Goal: Task Accomplishment & Management: Complete application form

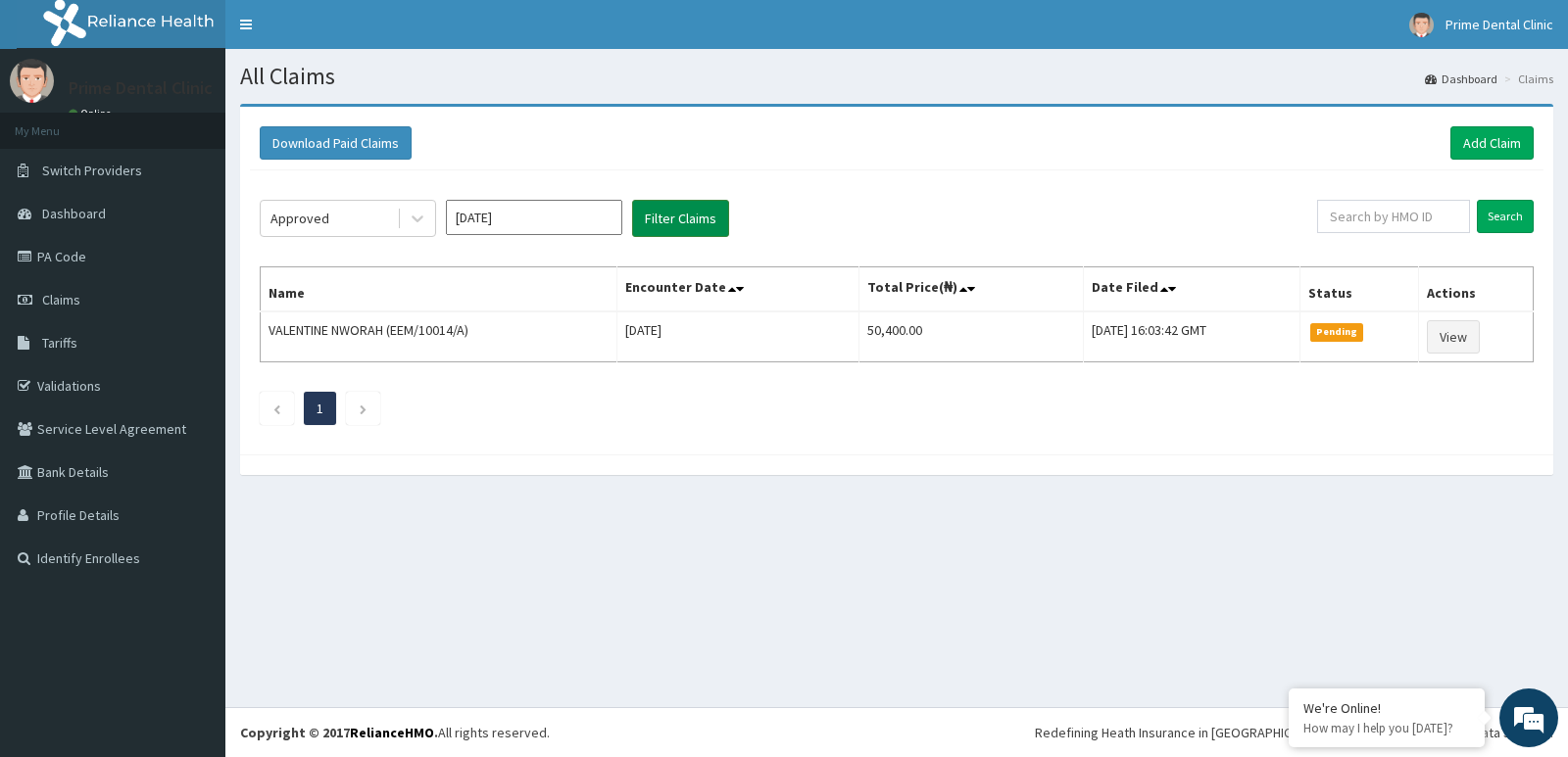
click at [687, 220] on button "Filter Claims" at bounding box center [680, 218] width 97 height 38
click at [694, 222] on button "Filter Claims" at bounding box center [680, 218] width 97 height 38
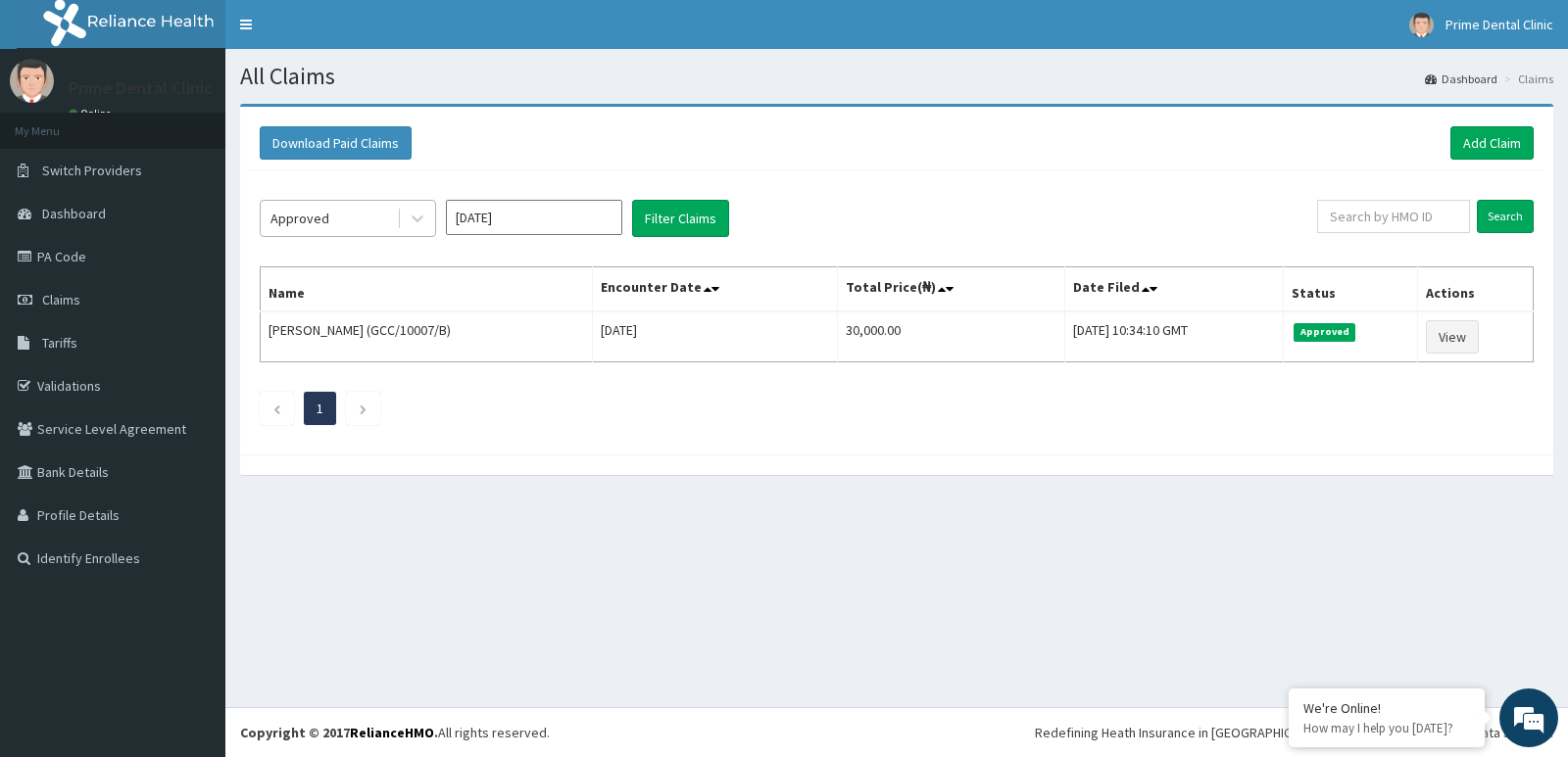
click at [370, 217] on div "Approved" at bounding box center [329, 218] width 136 height 32
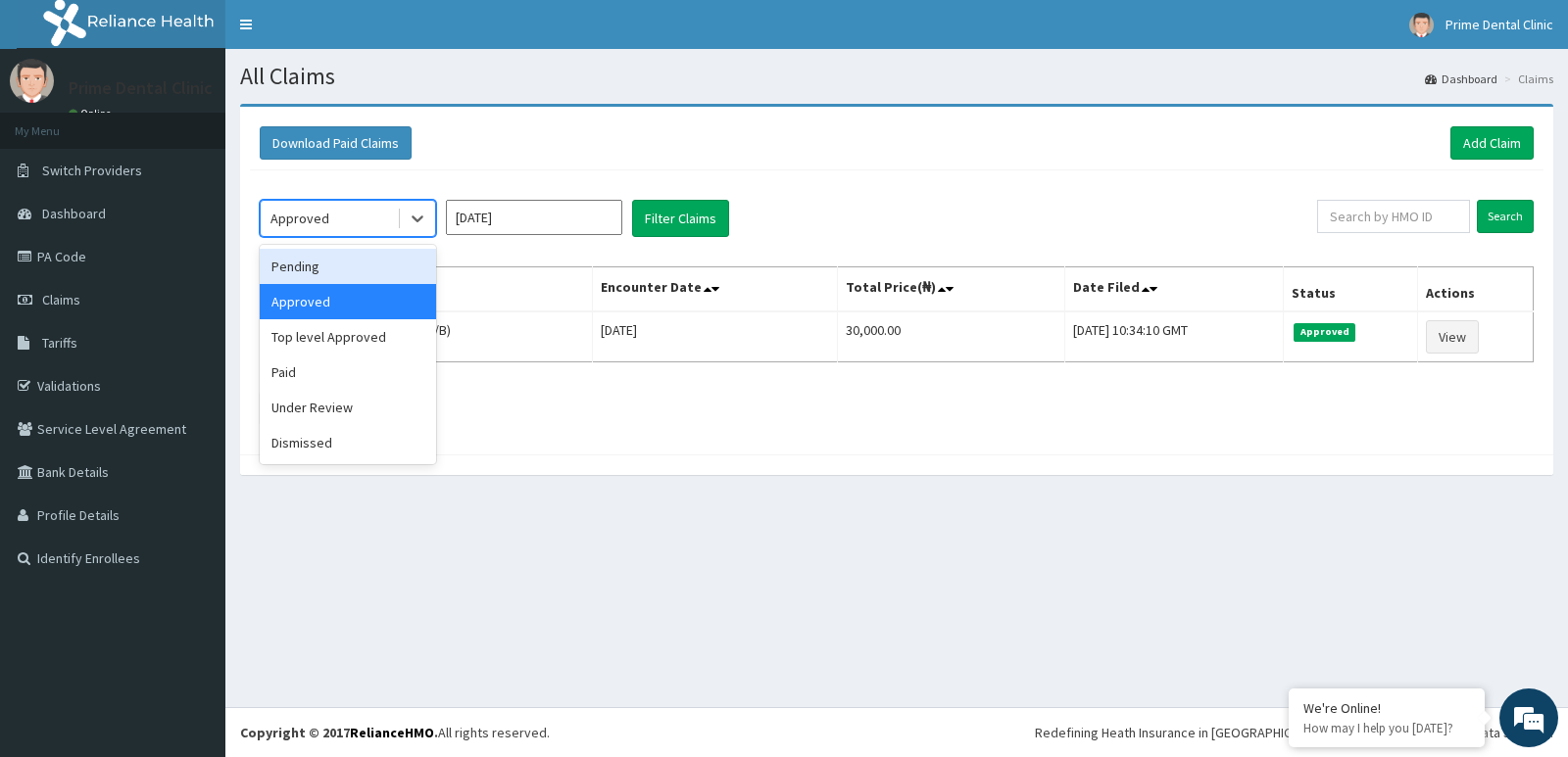
click at [365, 260] on div "Pending" at bounding box center [348, 266] width 177 height 36
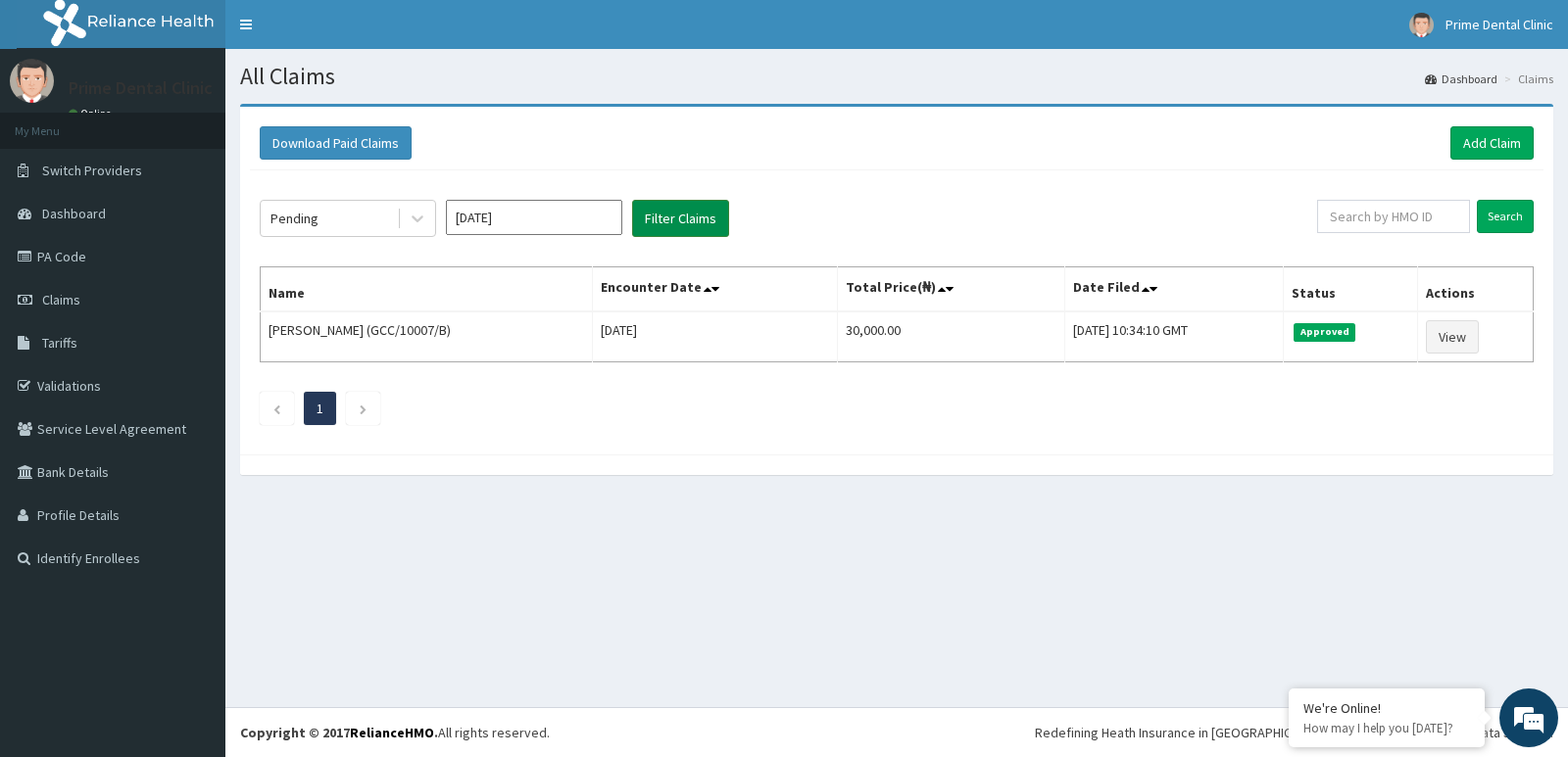
click at [679, 223] on button "Filter Claims" at bounding box center [680, 218] width 97 height 38
click at [680, 224] on button "Filter Claims" at bounding box center [680, 218] width 97 height 38
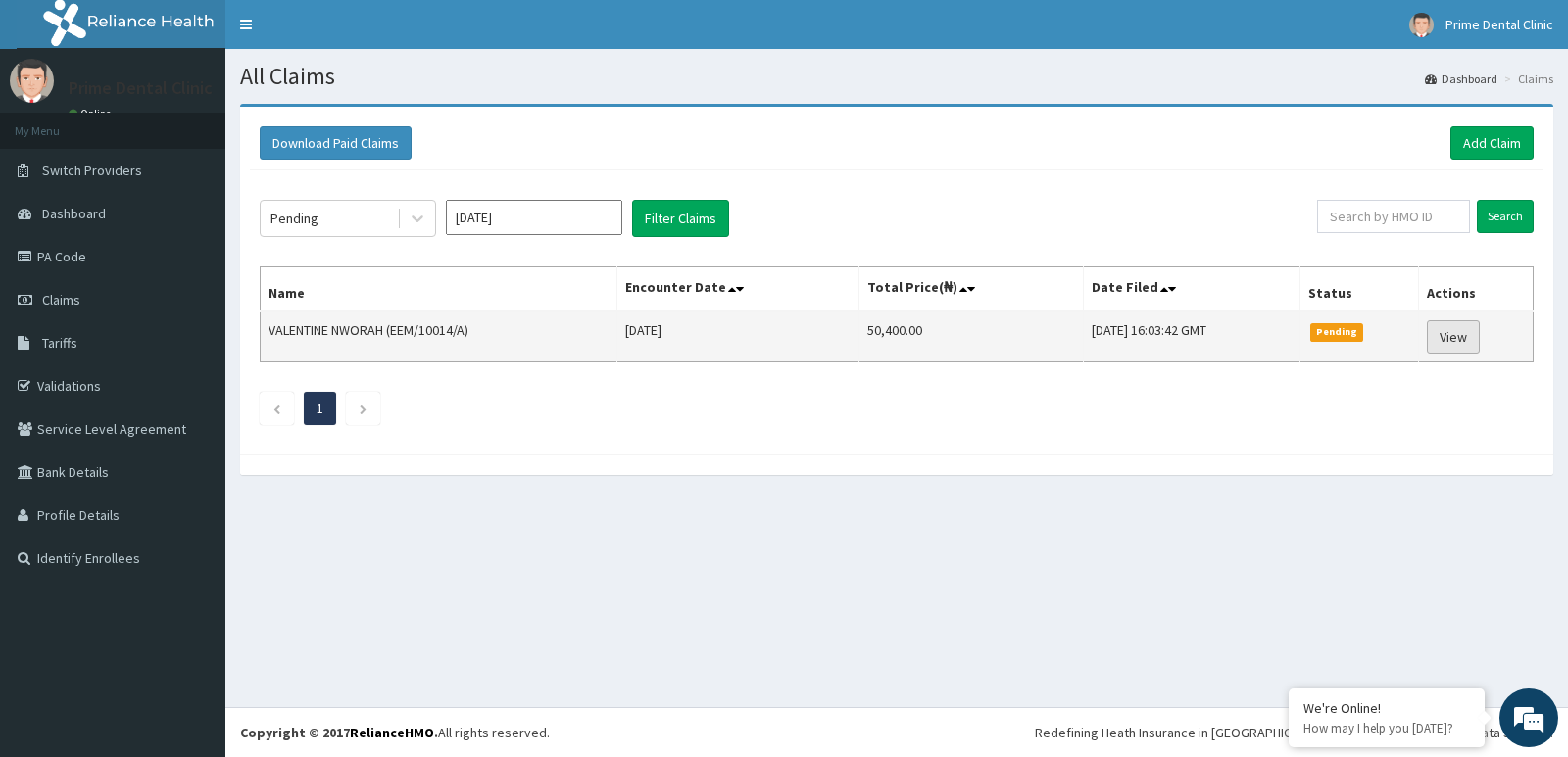
click at [1450, 337] on link "View" at bounding box center [1453, 337] width 53 height 34
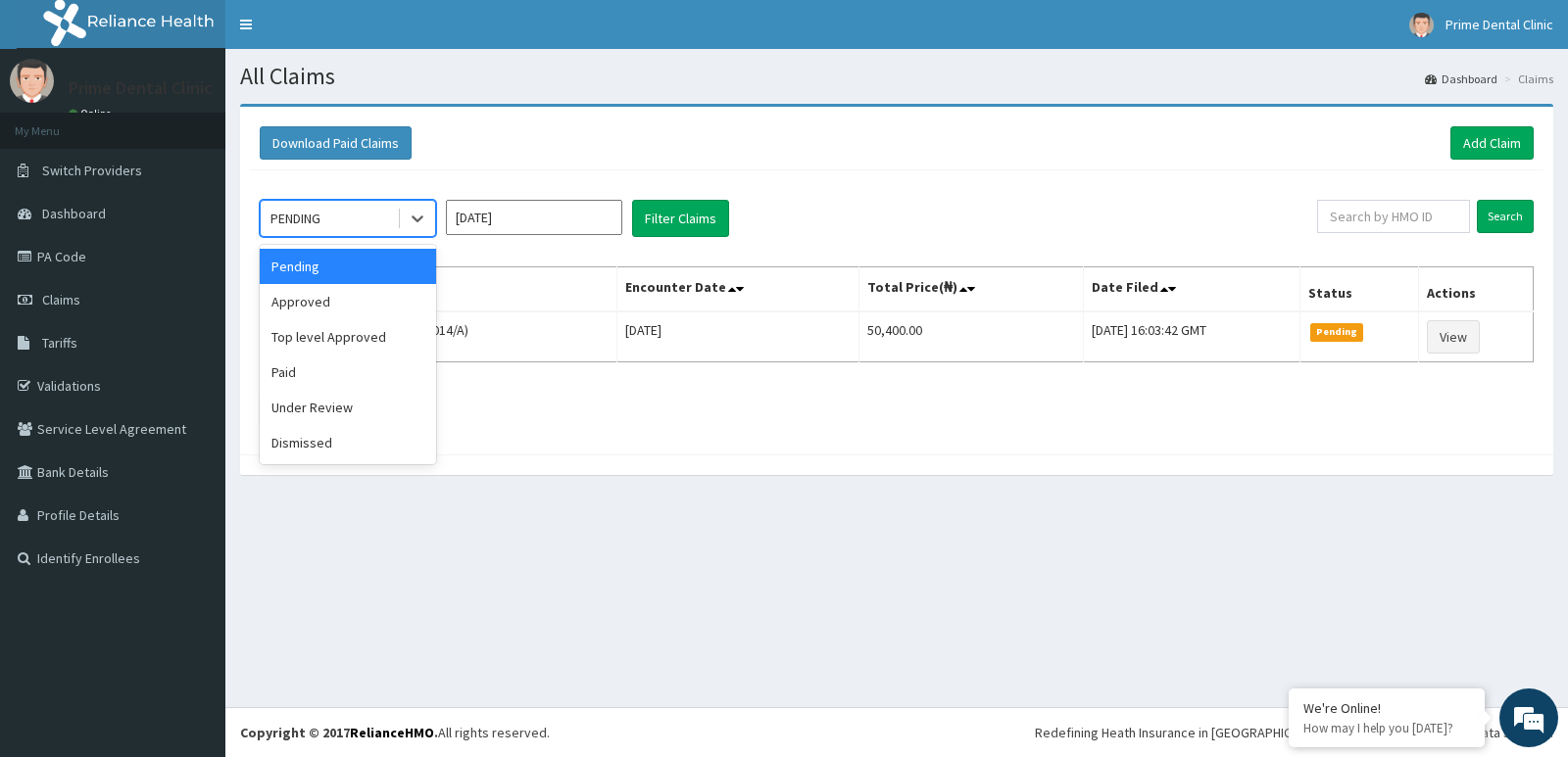
click at [379, 205] on div "PENDING" at bounding box center [329, 218] width 136 height 32
click at [382, 338] on div "Top level Approved" at bounding box center [348, 337] width 177 height 36
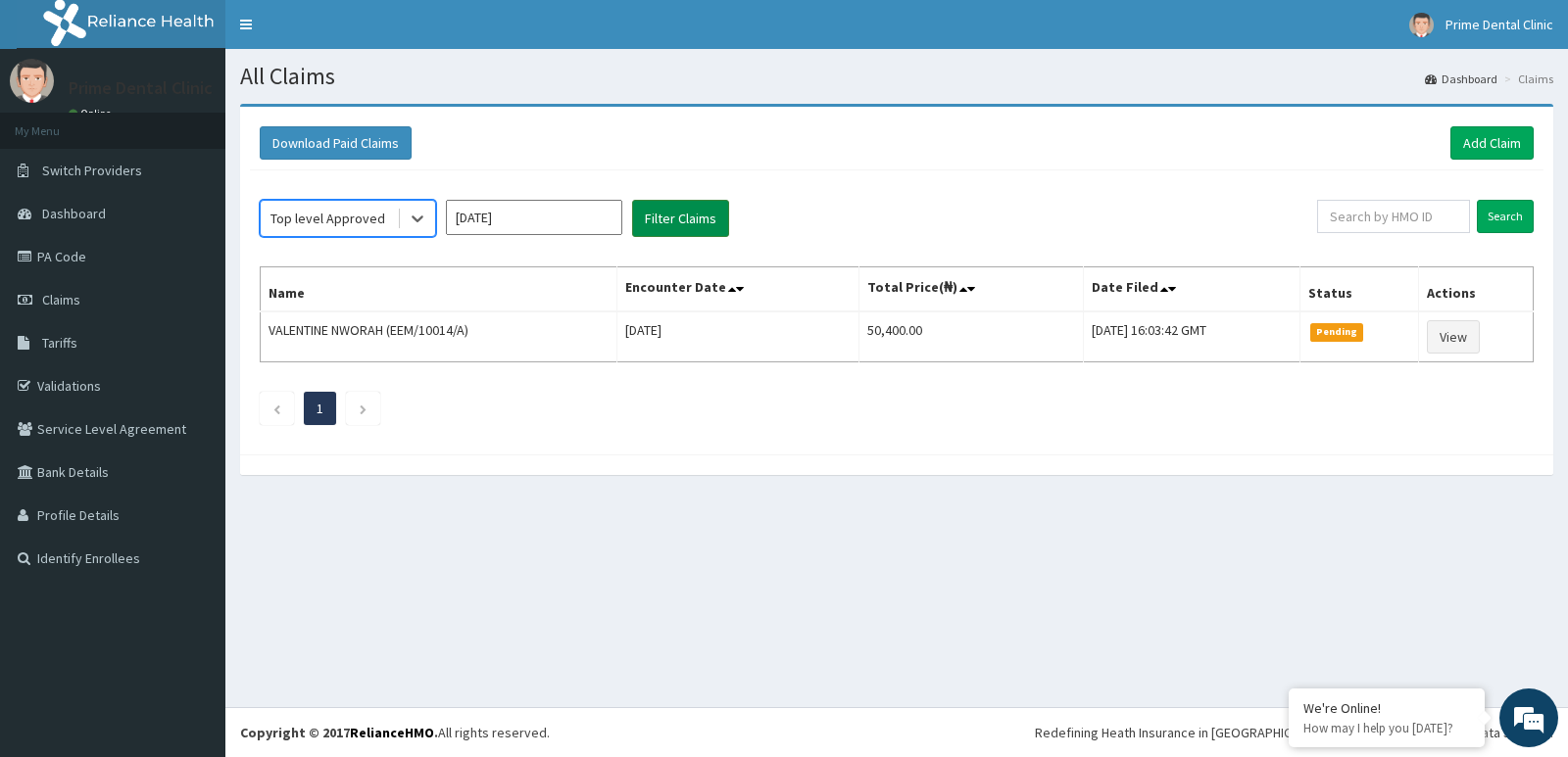
click at [661, 221] on button "Filter Claims" at bounding box center [680, 218] width 97 height 38
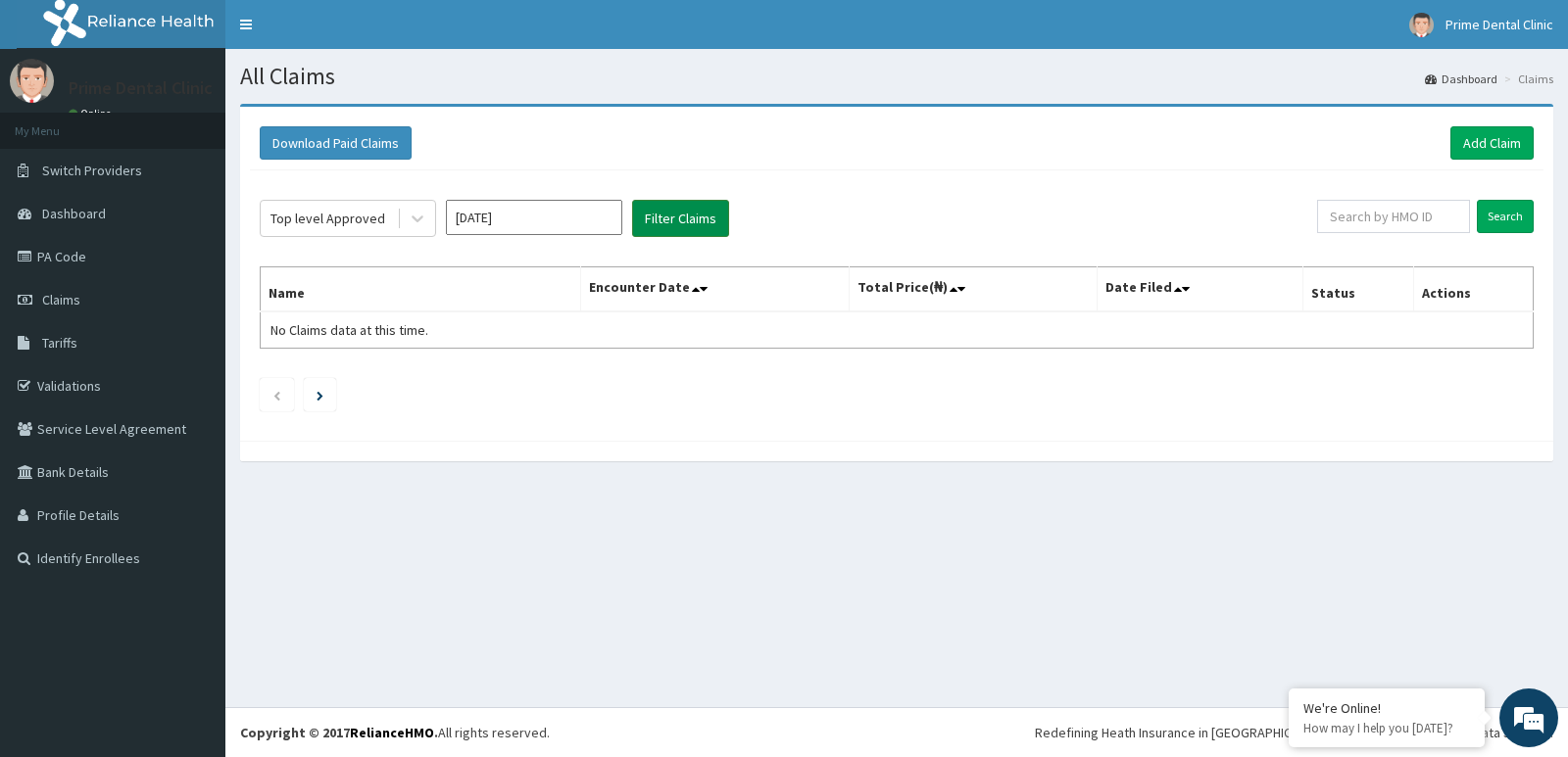
click at [661, 221] on button "Filter Claims" at bounding box center [680, 218] width 97 height 38
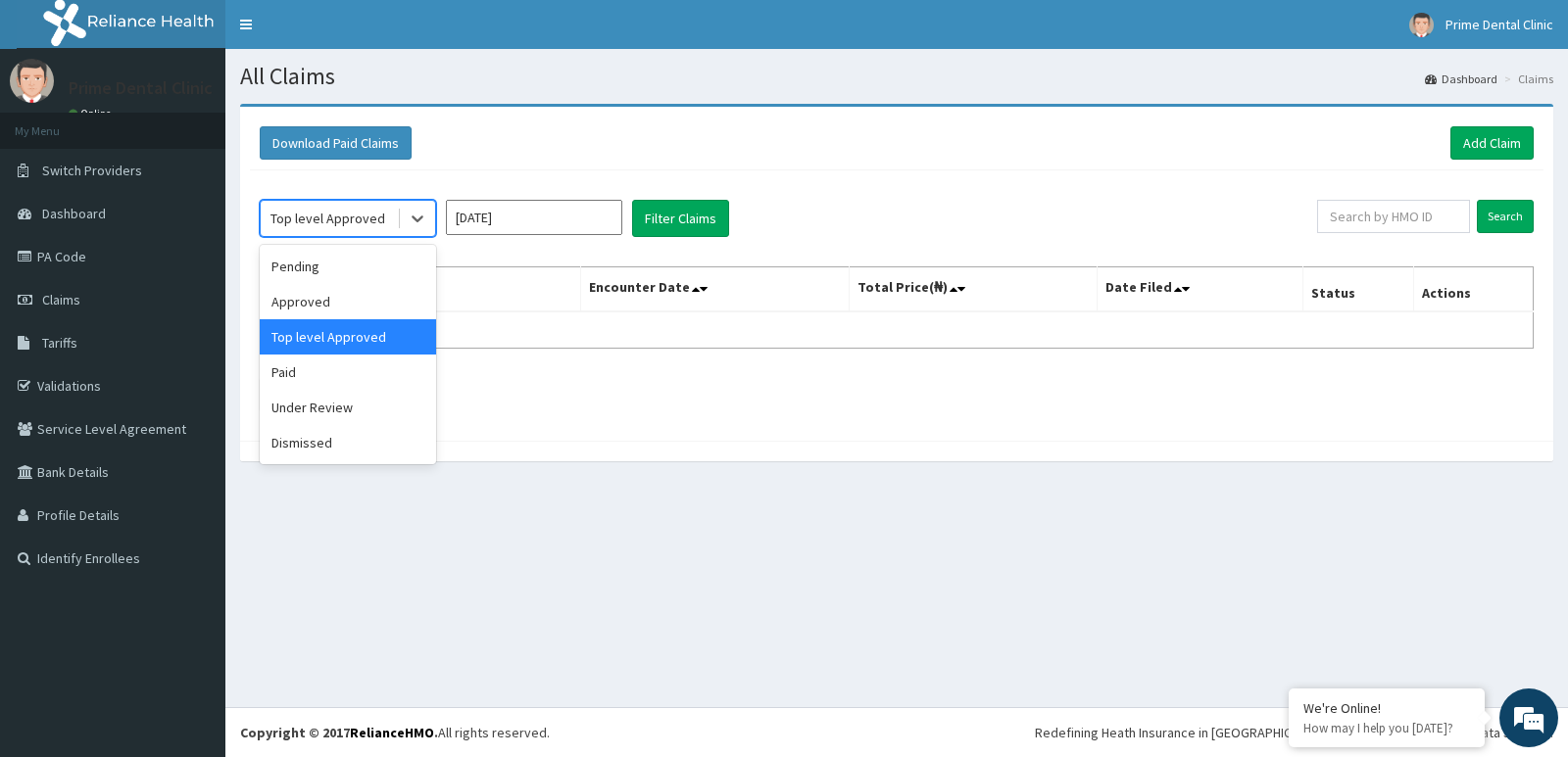
click at [325, 213] on div "Top level Approved" at bounding box center [328, 218] width 115 height 20
click at [350, 367] on div "Paid" at bounding box center [348, 372] width 177 height 36
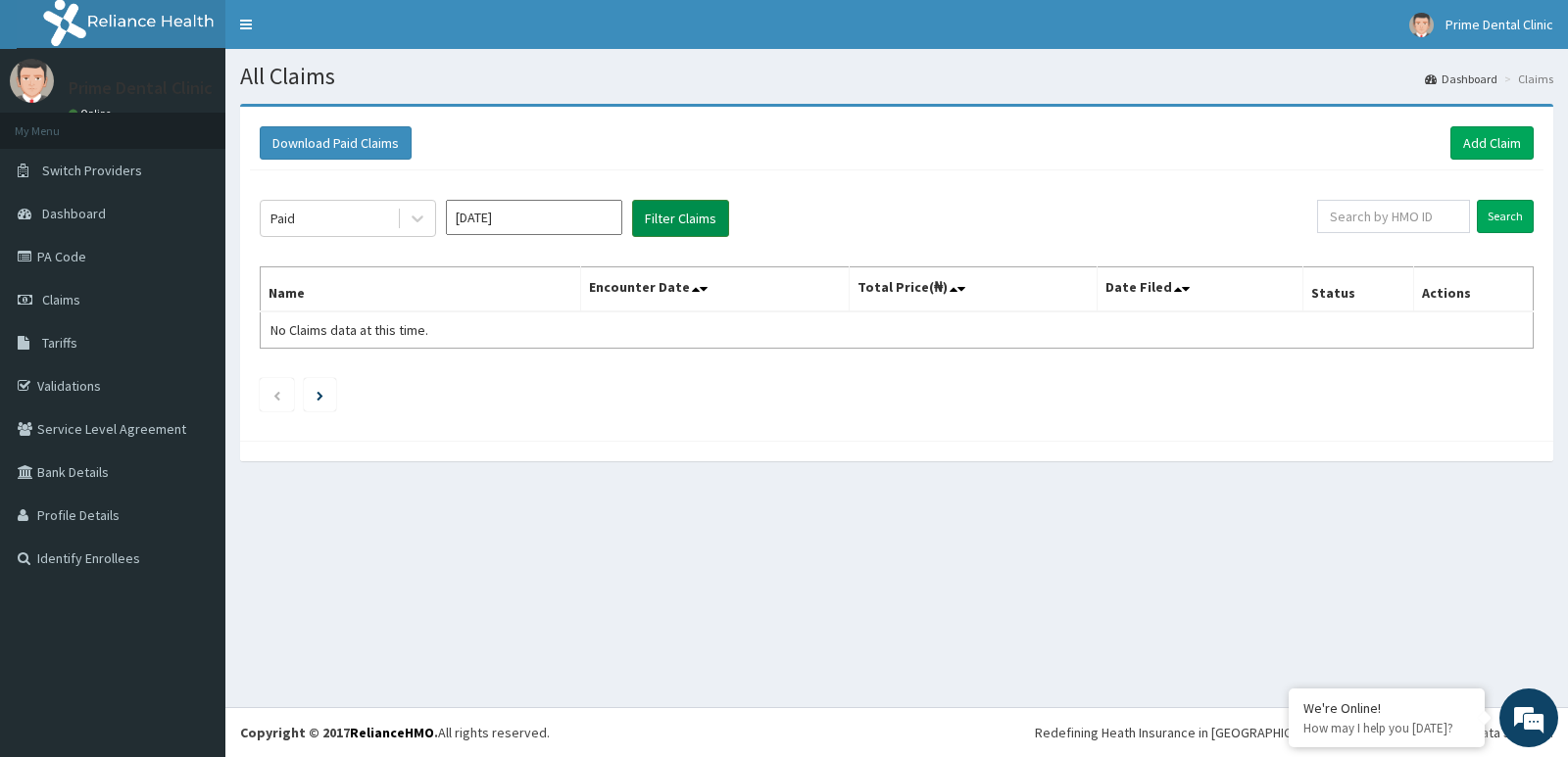
click at [650, 228] on button "Filter Claims" at bounding box center [680, 218] width 97 height 38
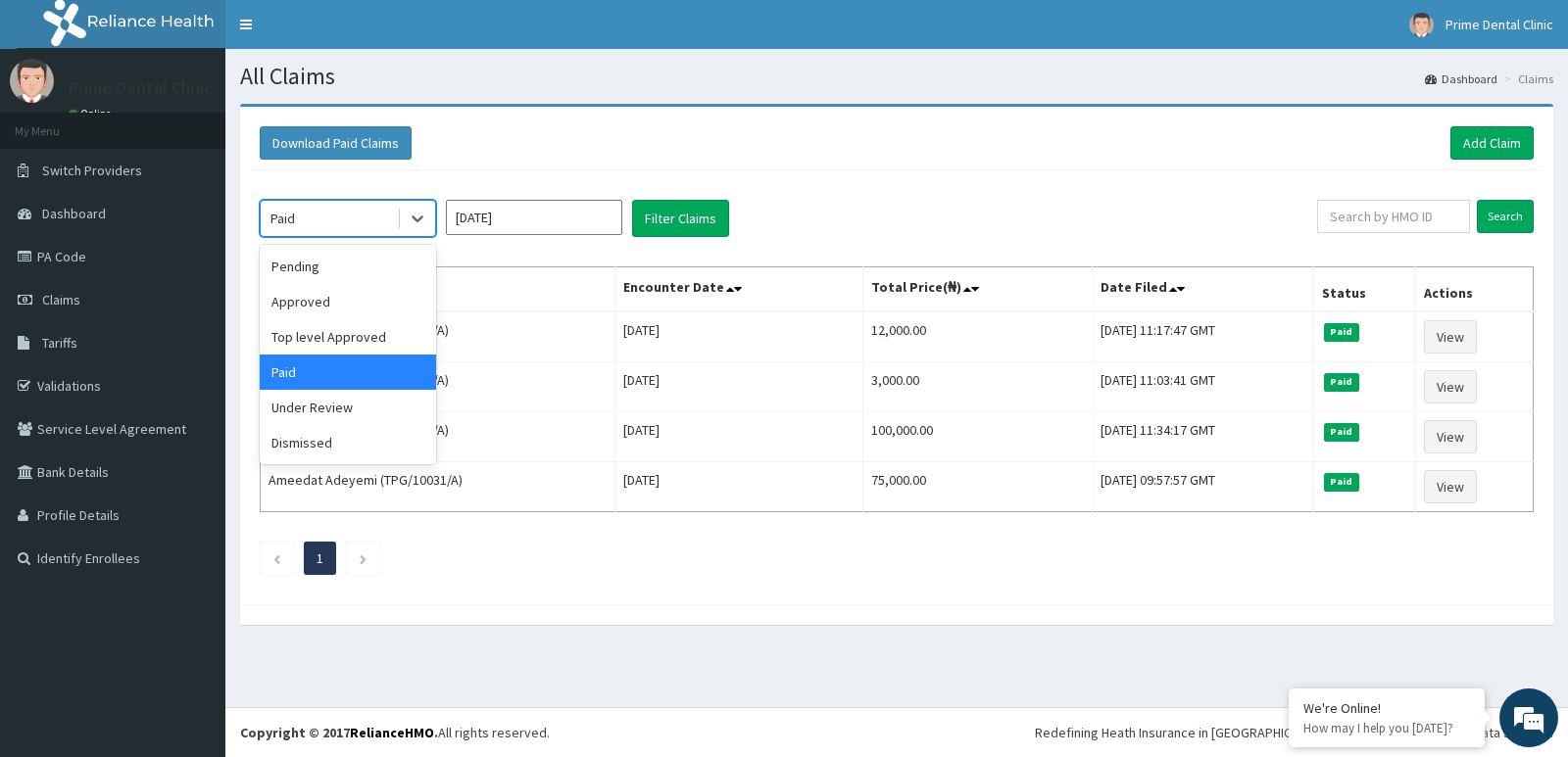
click at [366, 205] on div "Paid" at bounding box center [329, 218] width 136 height 32
click at [383, 414] on div "Under Review" at bounding box center [348, 408] width 177 height 36
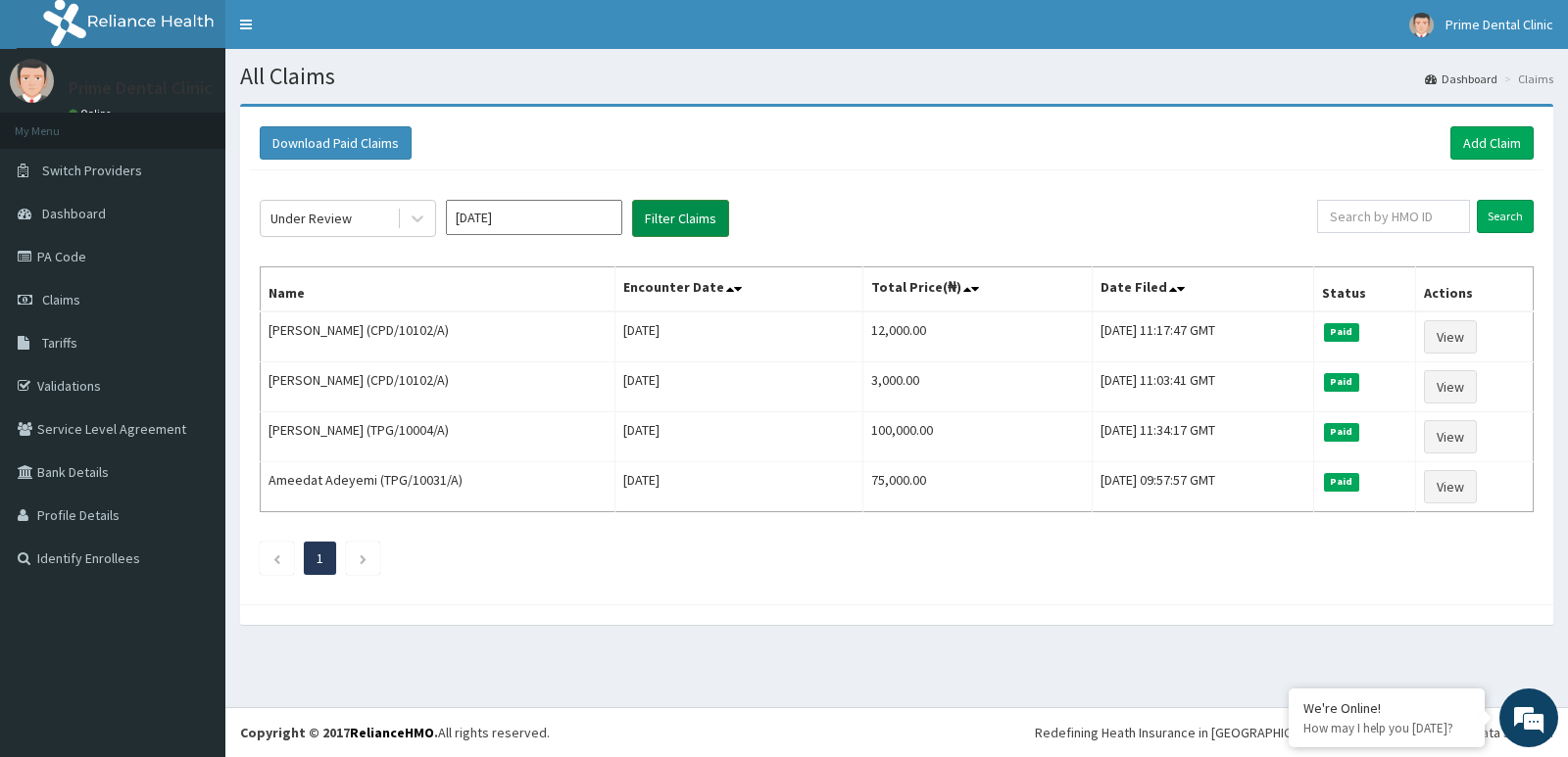
click at [674, 228] on button "Filter Claims" at bounding box center [680, 218] width 97 height 38
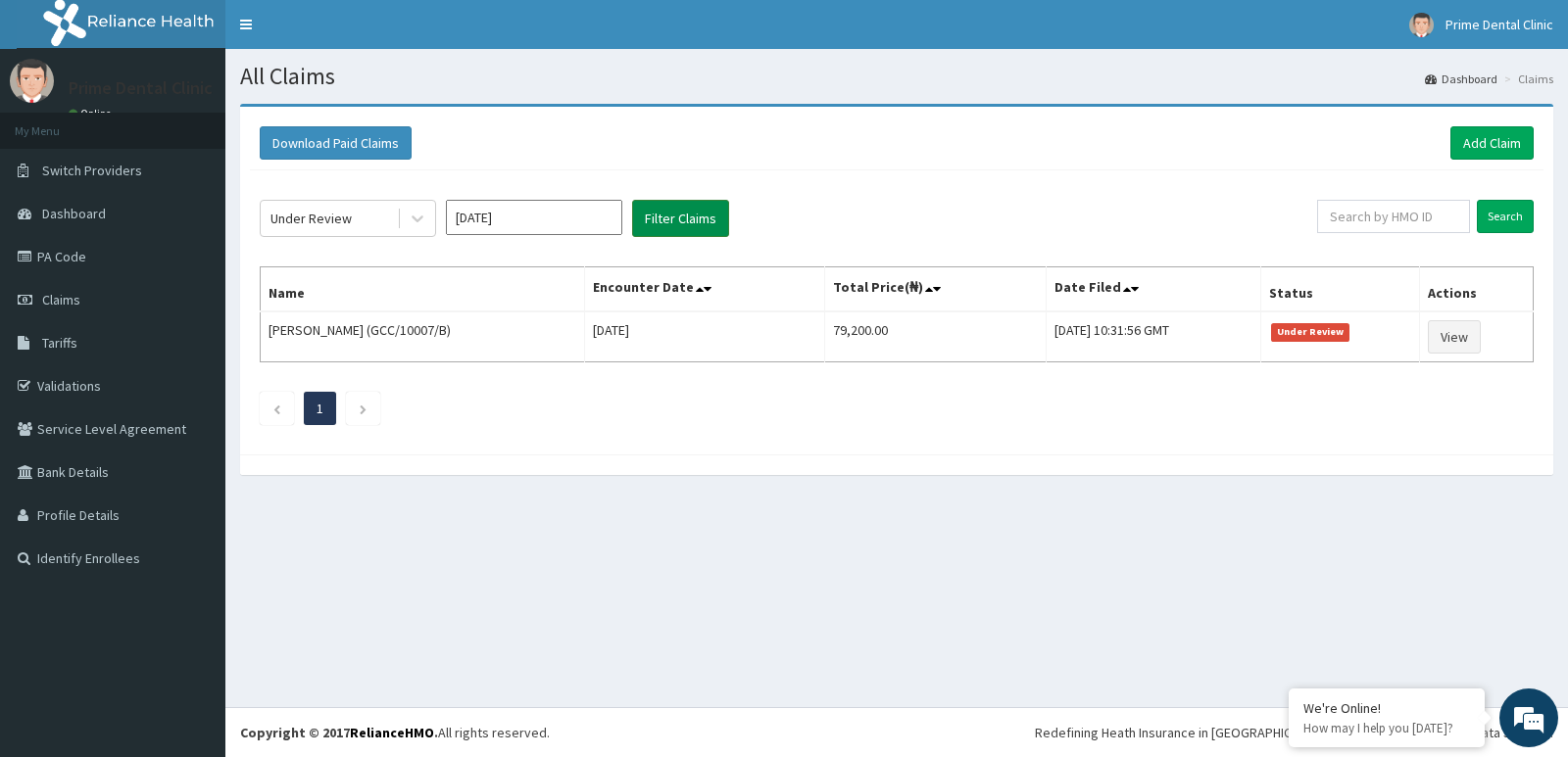
click at [674, 225] on button "Filter Claims" at bounding box center [680, 218] width 97 height 38
click at [290, 215] on div "Under Review" at bounding box center [311, 218] width 81 height 20
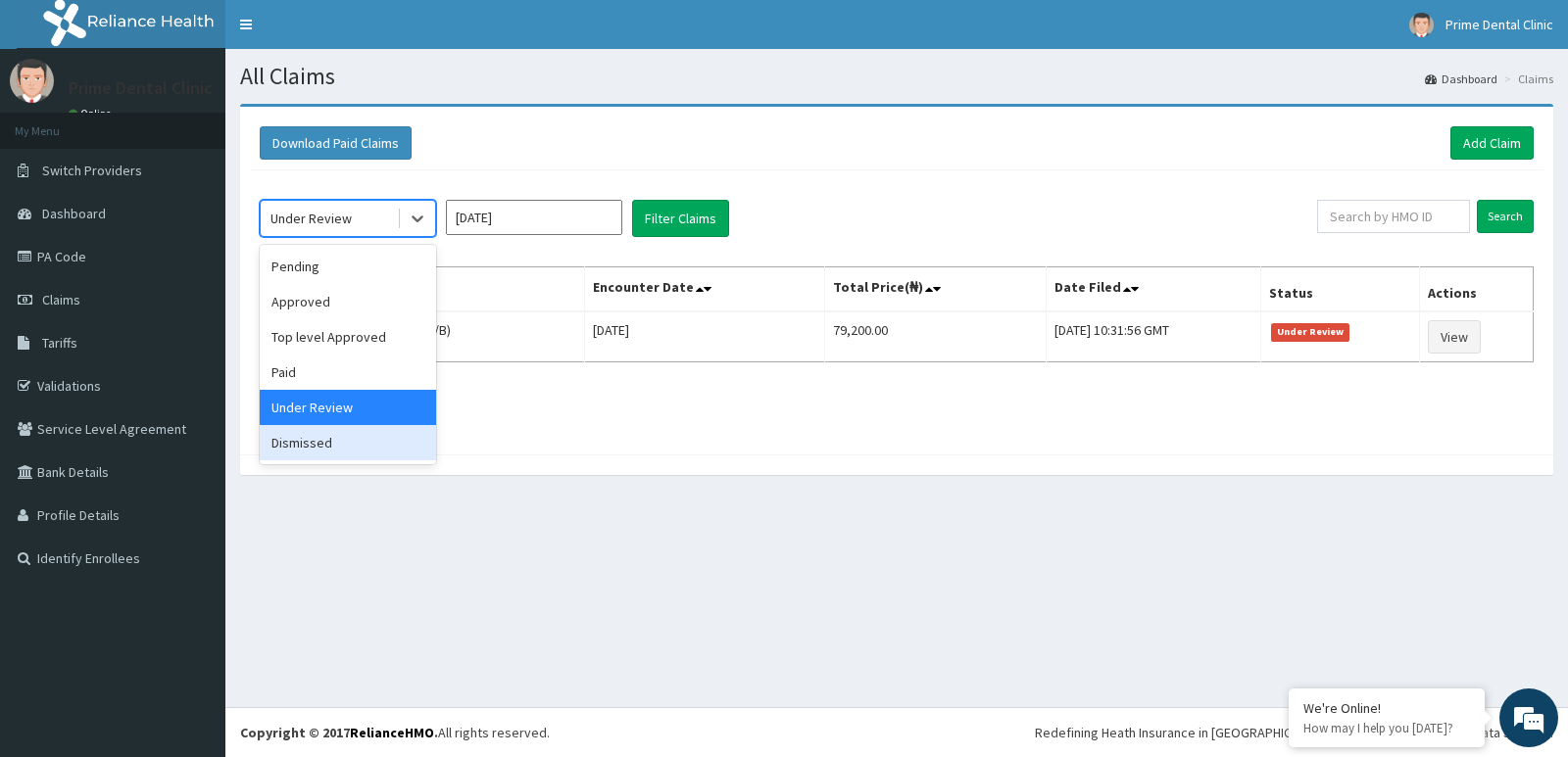
click at [355, 443] on div "Dismissed" at bounding box center [348, 443] width 177 height 36
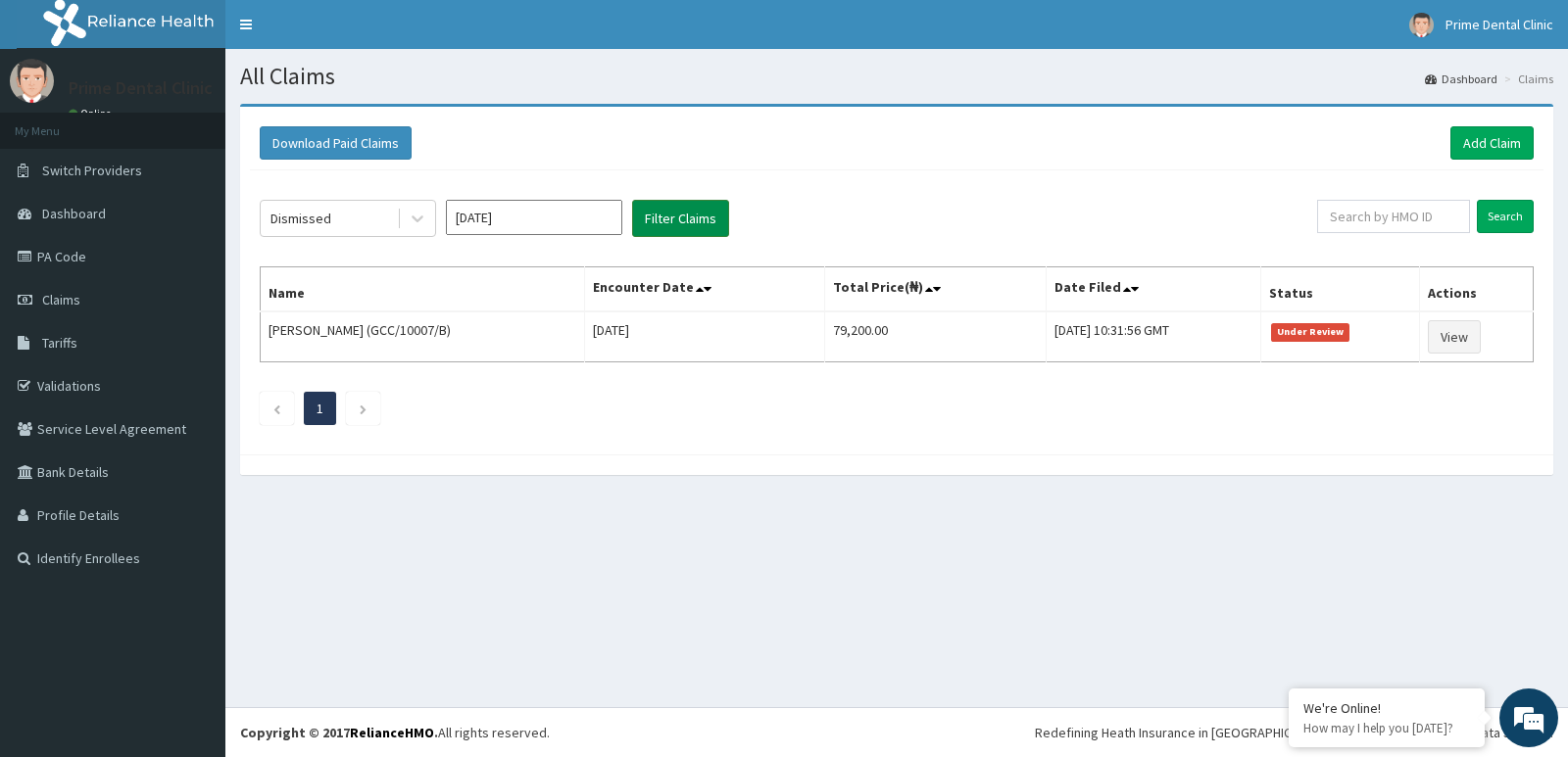
click at [651, 228] on button "Filter Claims" at bounding box center [680, 218] width 97 height 38
click at [660, 224] on button "Filter Claims" at bounding box center [680, 218] width 97 height 38
click at [661, 228] on button "Filter Claims" at bounding box center [680, 218] width 97 height 38
click at [553, 516] on div "All Claims Dashboard Claims Download Paid Claims Add Claim × Note you can only …" at bounding box center [896, 378] width 1342 height 658
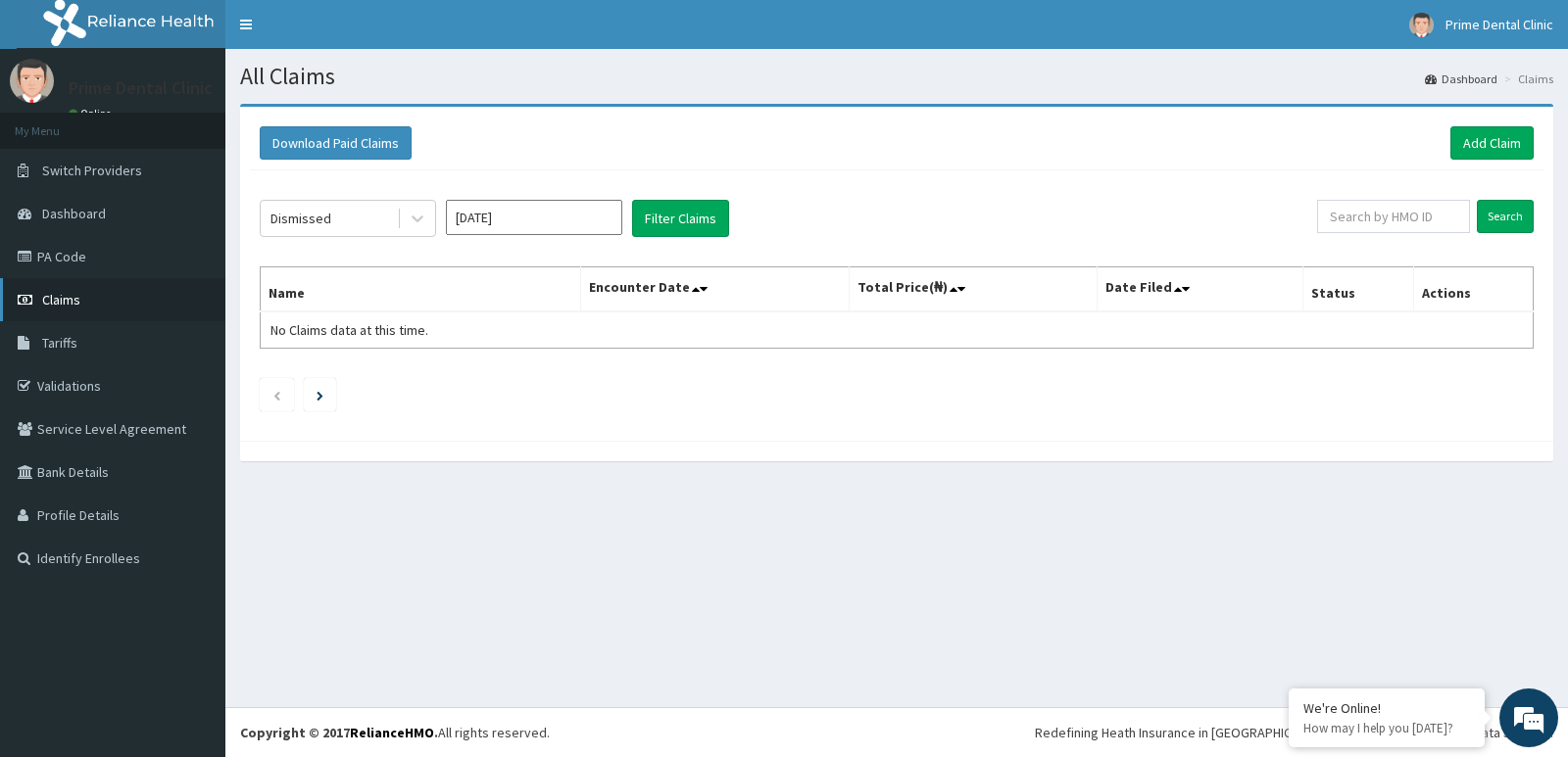
click at [91, 287] on link "Claims" at bounding box center [113, 300] width 225 height 43
click at [117, 258] on link "PA Code" at bounding box center [113, 257] width 225 height 43
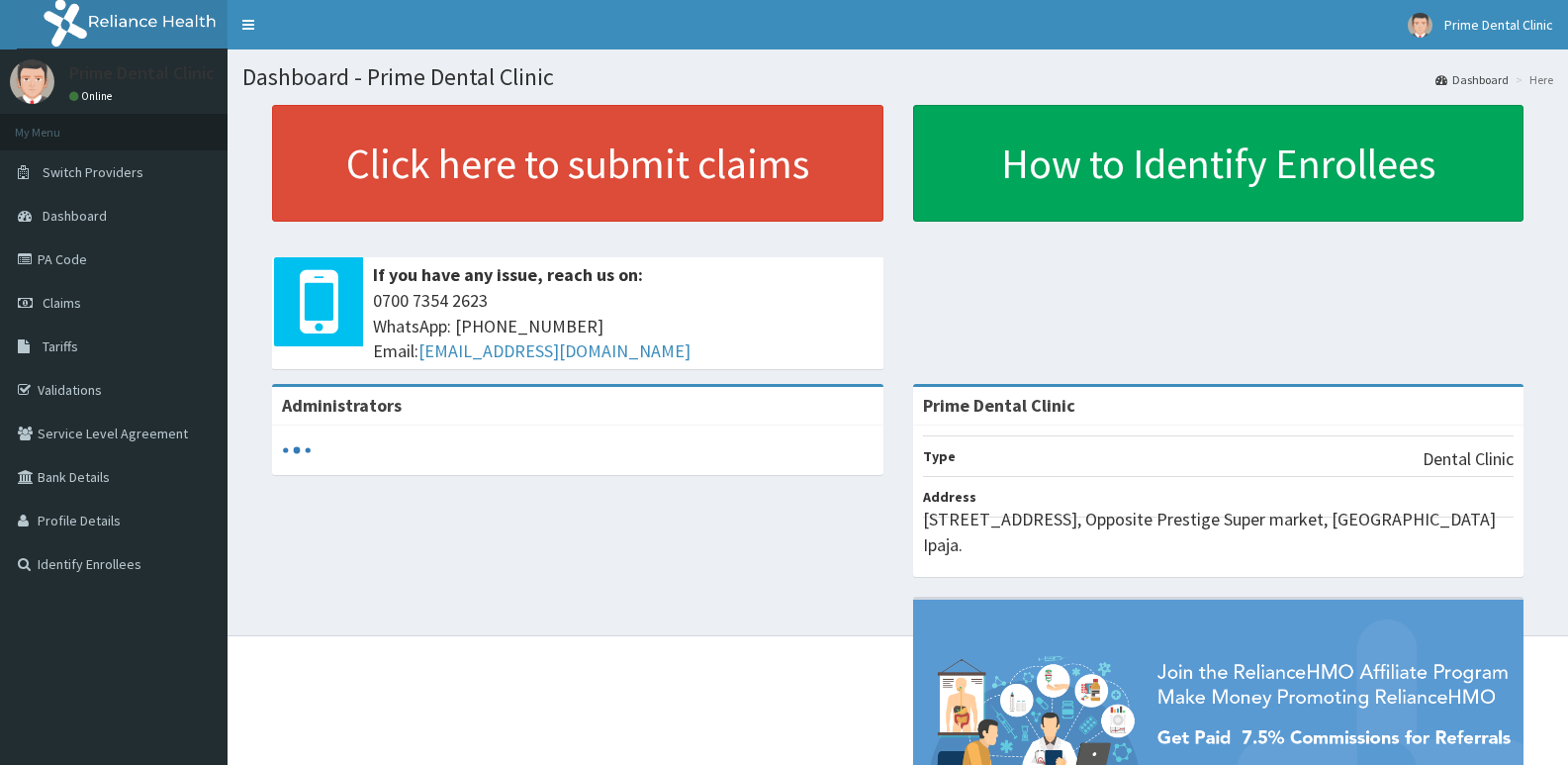
click link "Claims"
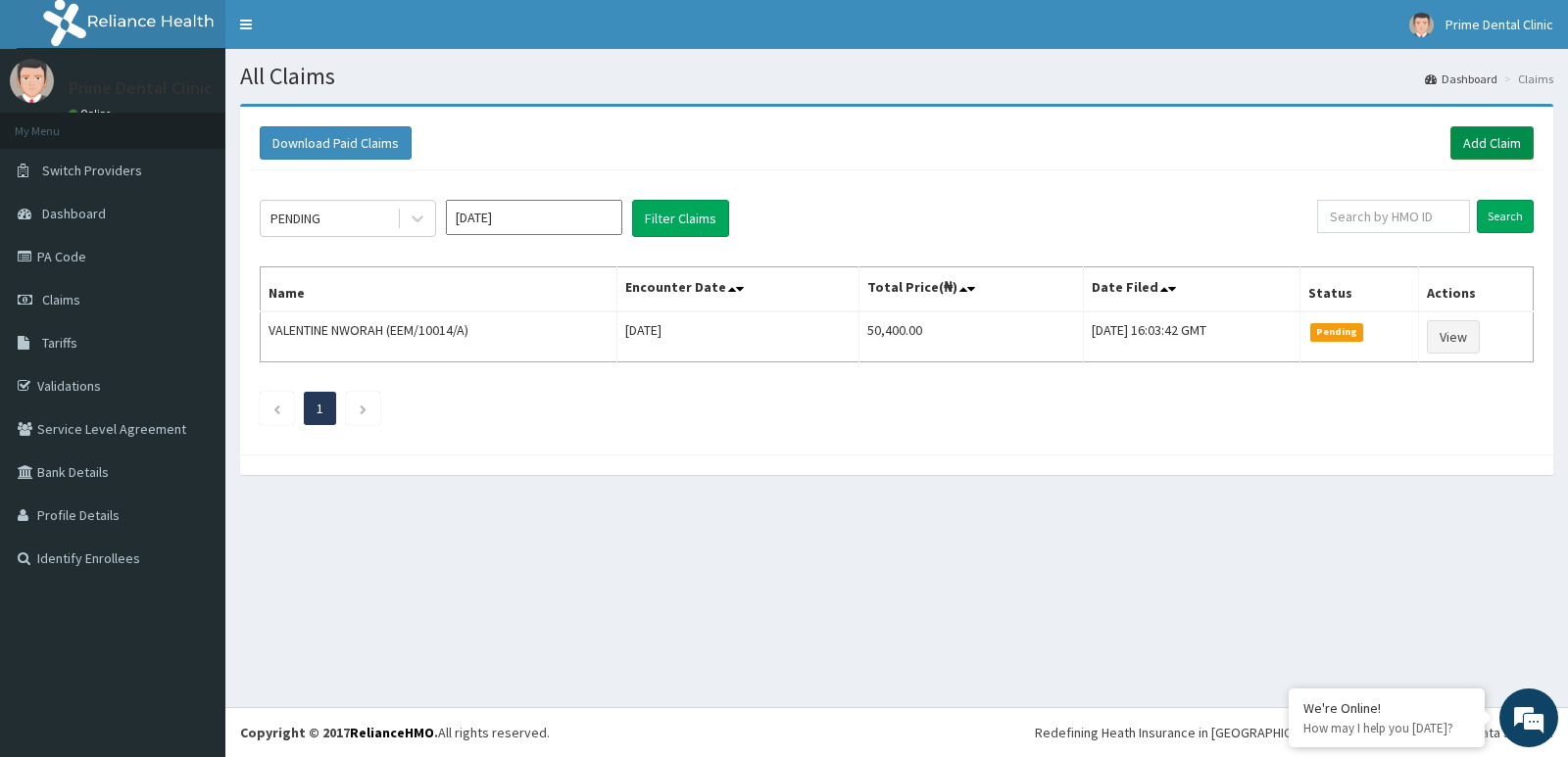
click at [1492, 137] on link "Add Claim" at bounding box center [1492, 143] width 83 height 34
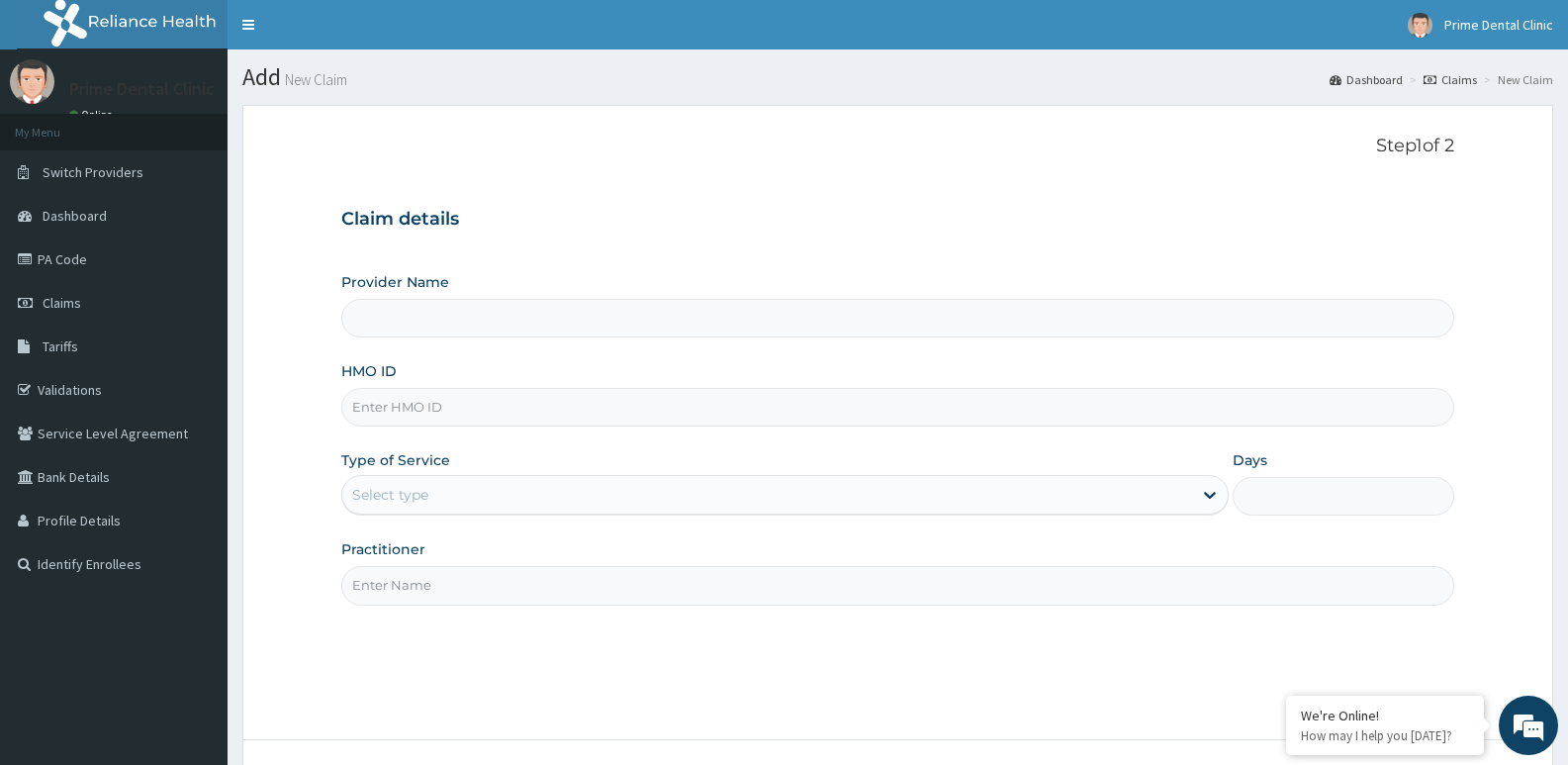
click at [457, 321] on input "Provider Name" at bounding box center [897, 318] width 1112 height 39
type input "Prime Dental Clinic"
paste input "OHT/10473/A"
type input "OHT/10473/A"
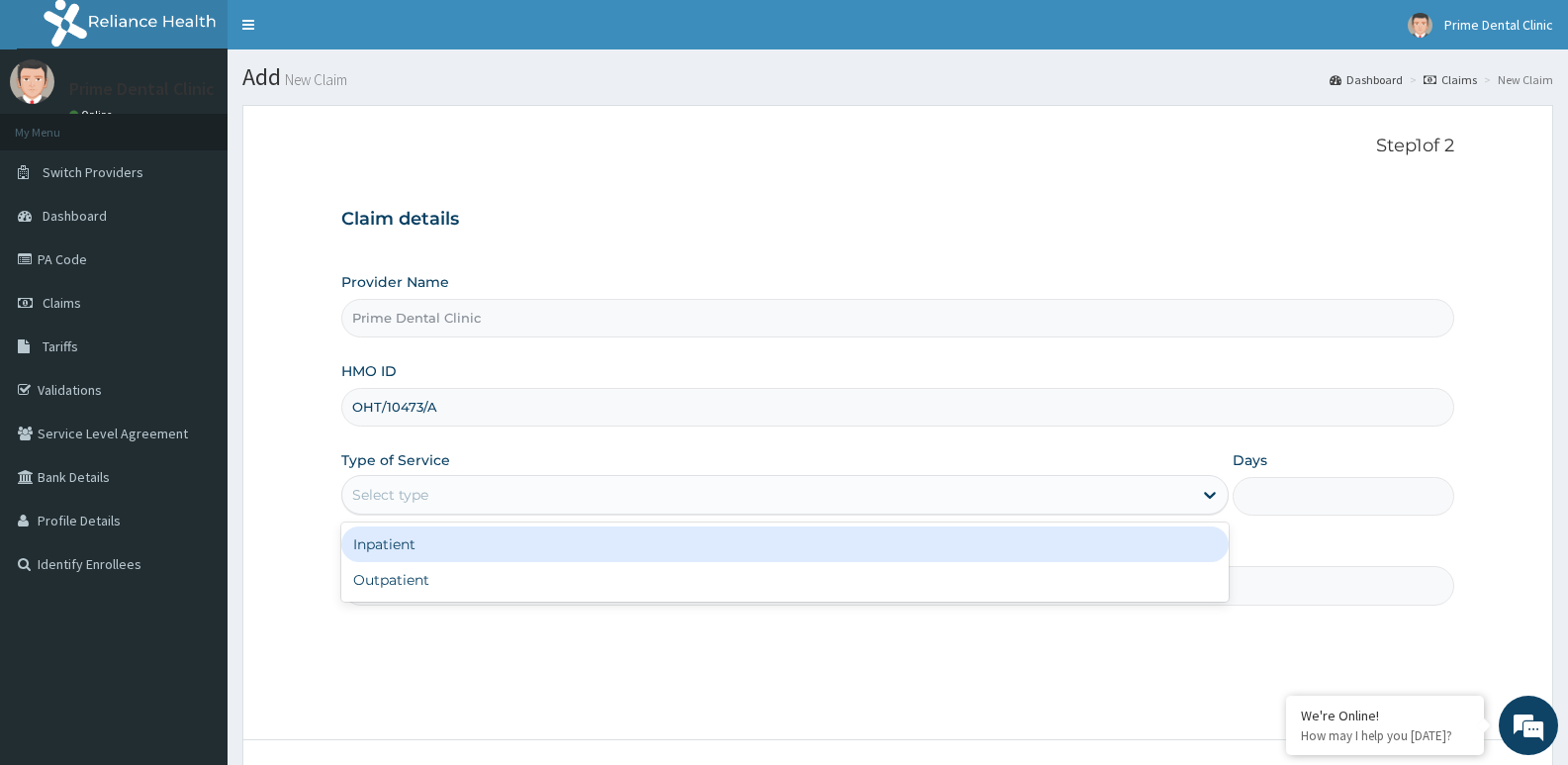
click at [474, 497] on div "Select type" at bounding box center [766, 495] width 848 height 32
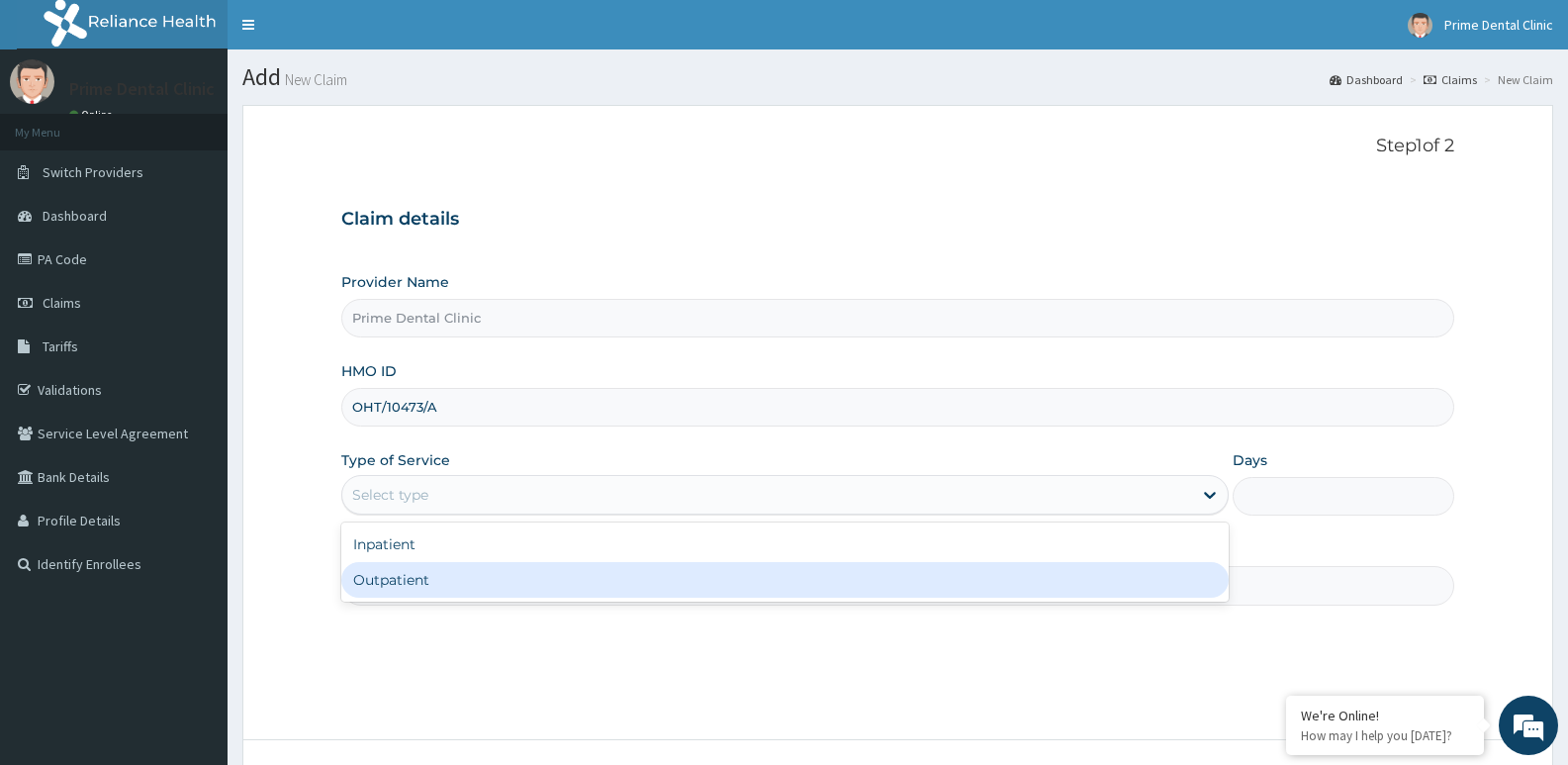
click at [444, 583] on div "Outpatient" at bounding box center [784, 580] width 886 height 36
type input "1"
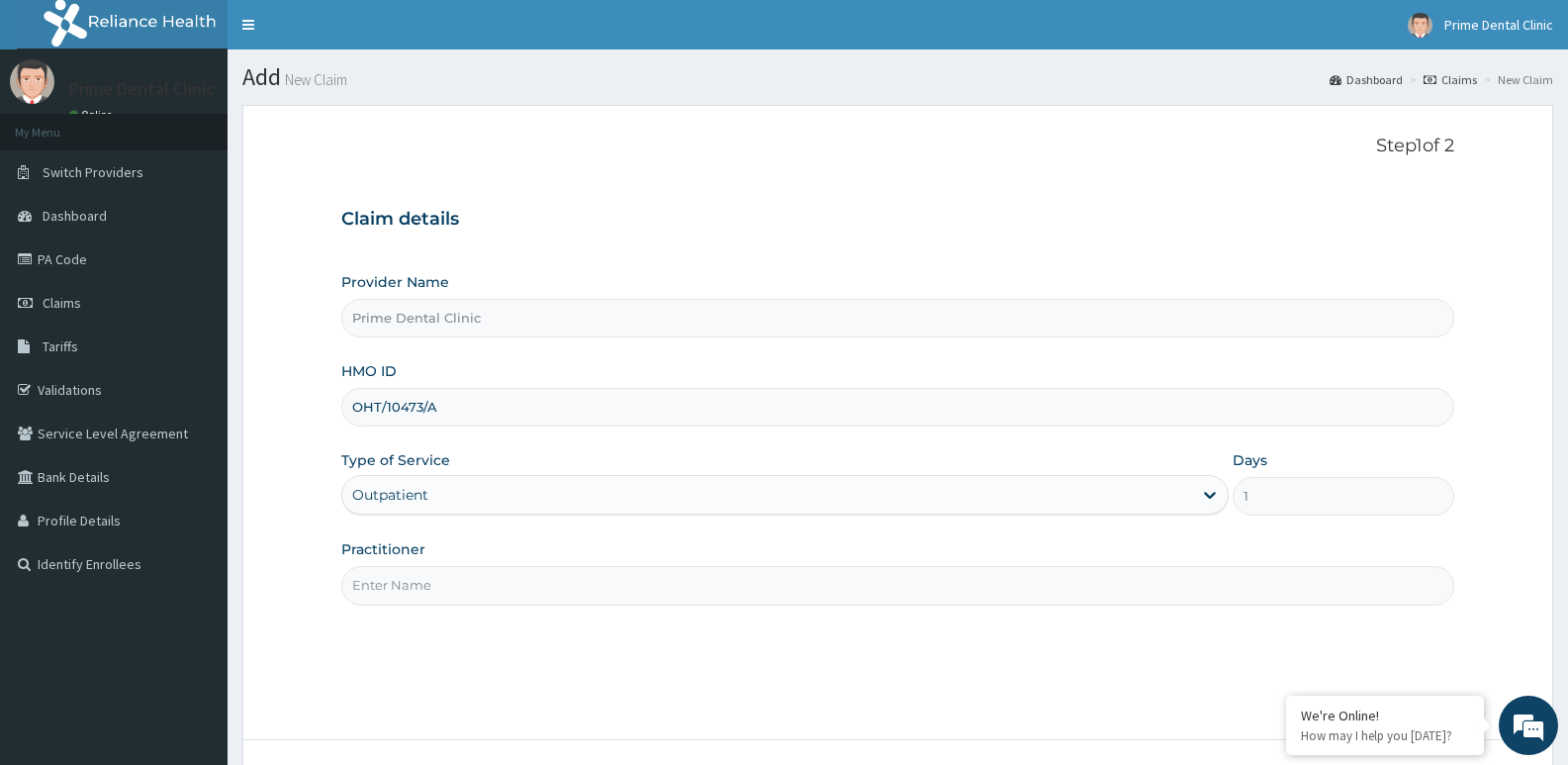
click at [435, 583] on input "Practitioner" at bounding box center [897, 585] width 1112 height 39
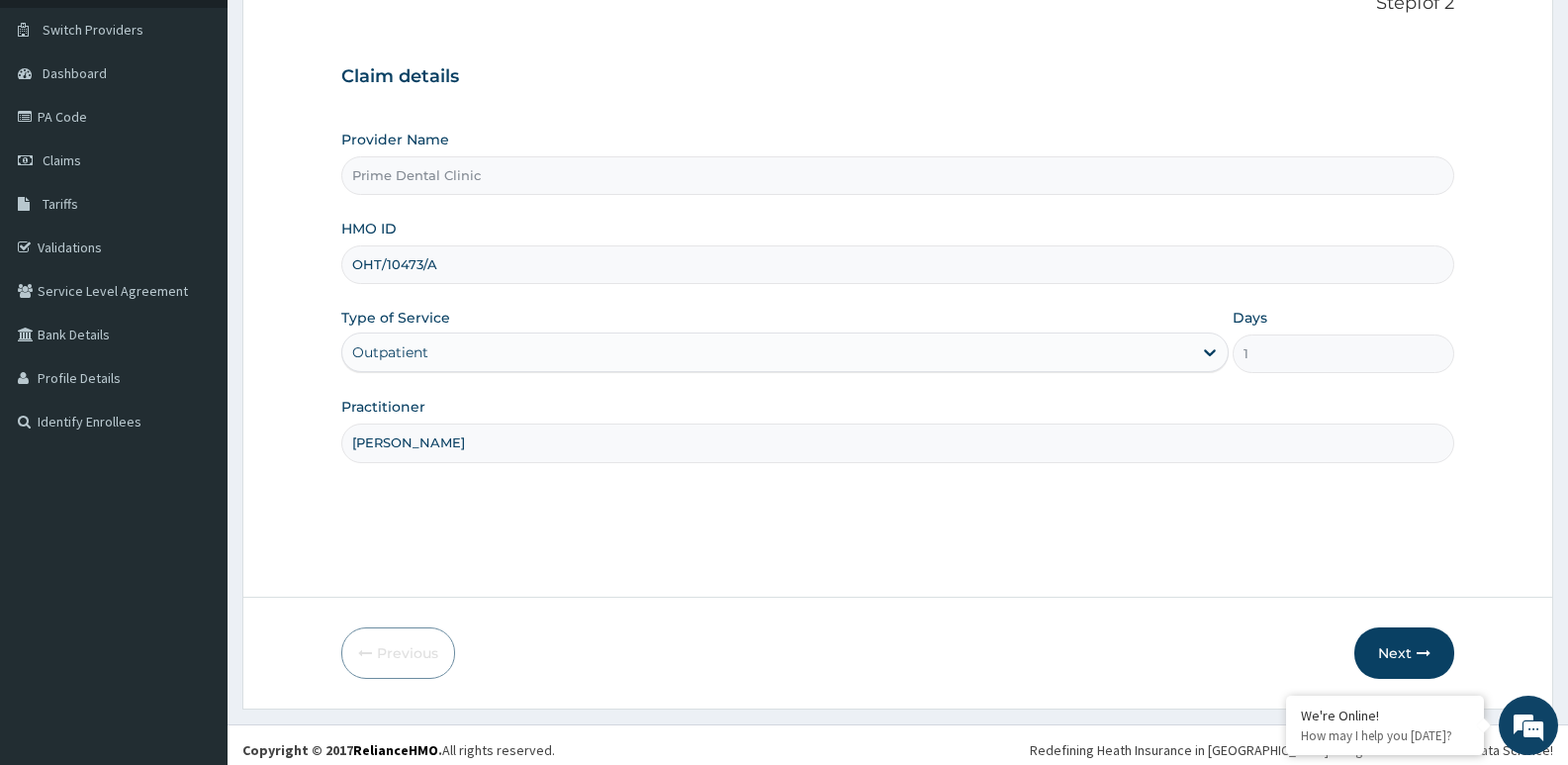
scroll to position [153, 0]
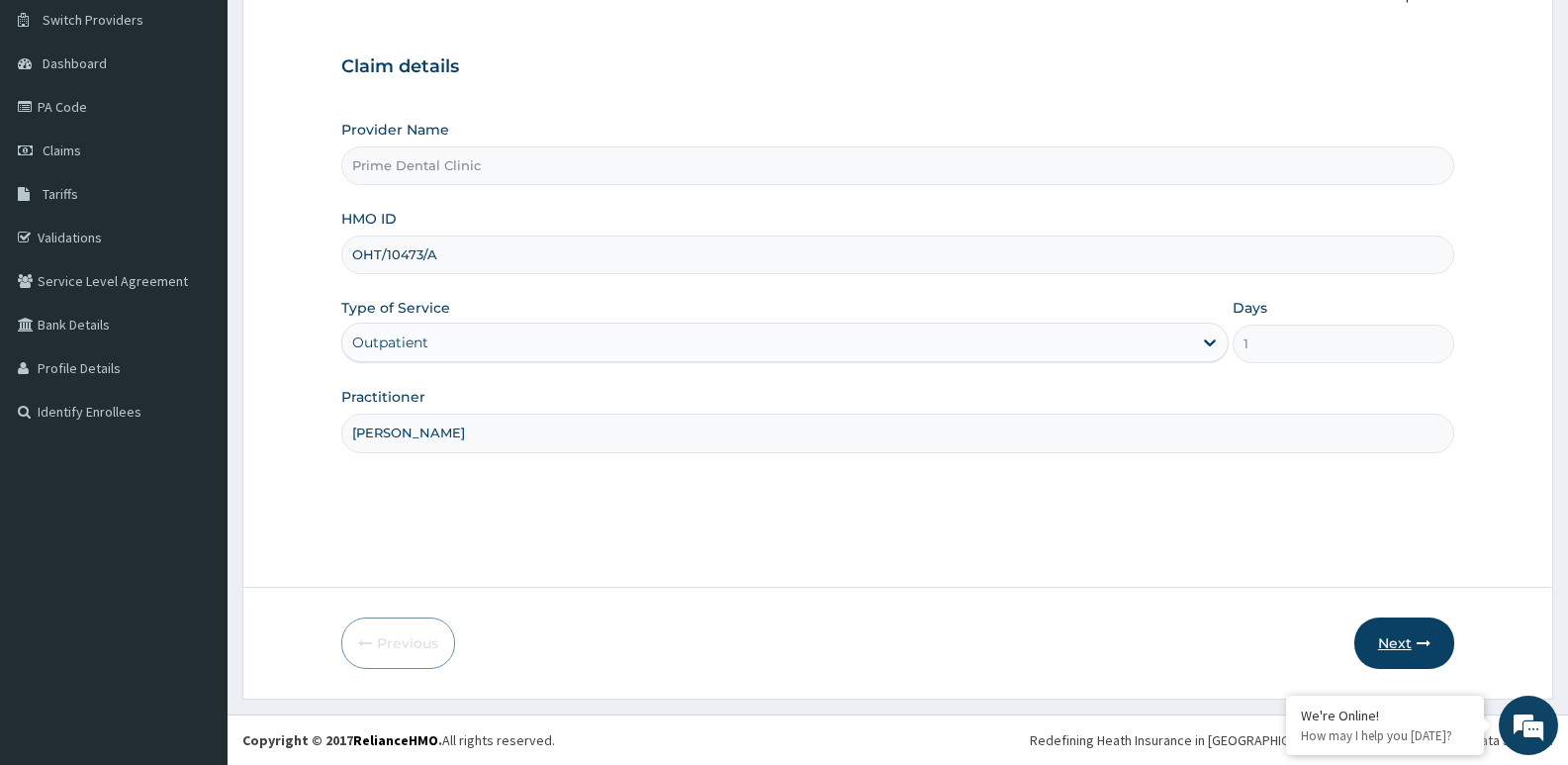
type input "[PERSON_NAME]"
click at [1405, 633] on button "Next" at bounding box center [1404, 643] width 100 height 52
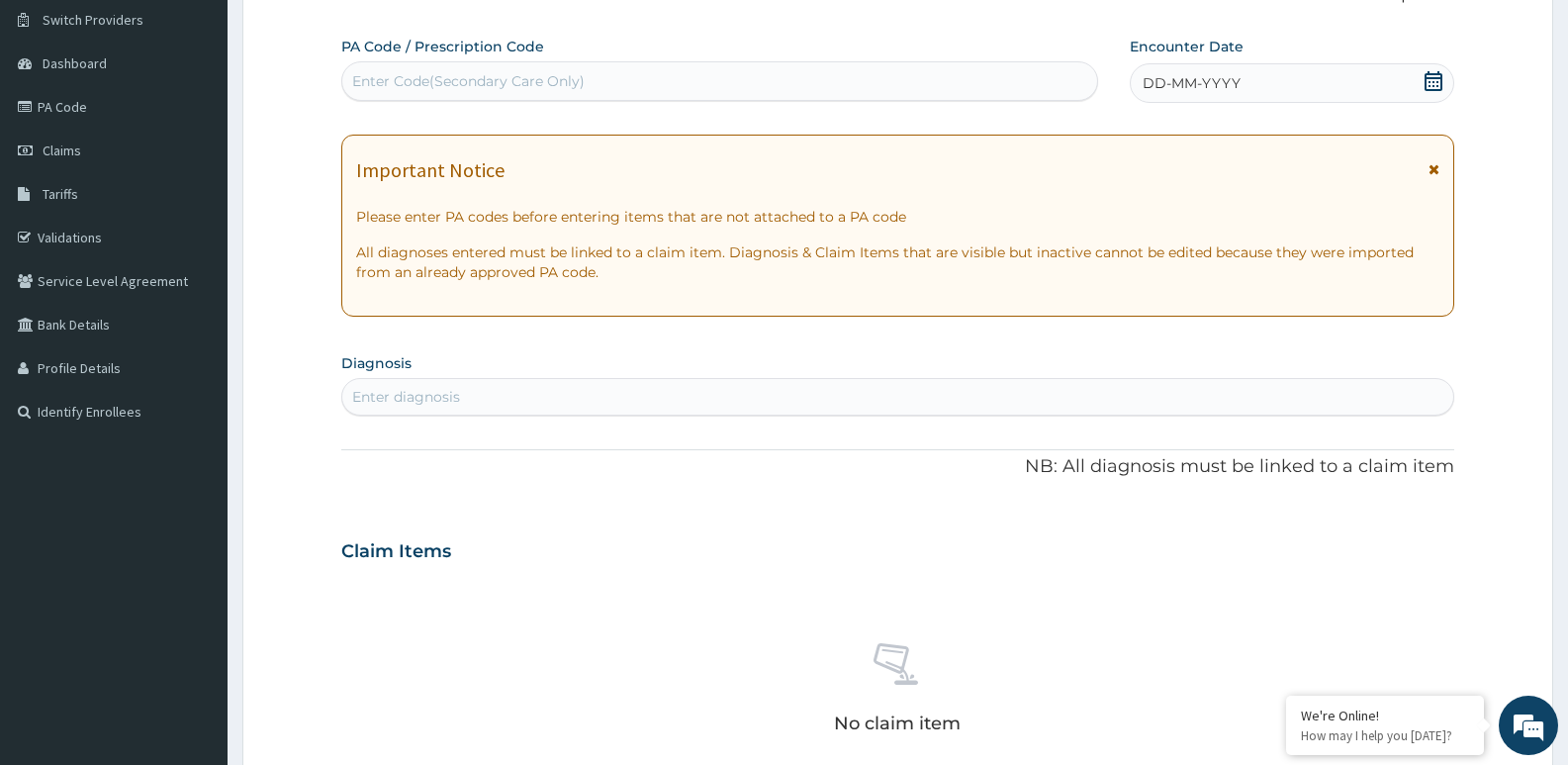
drag, startPoint x: 448, startPoint y: 84, endPoint x: 380, endPoint y: 90, distance: 68.3
click at [380, 90] on div "Enter Code(Secondary Care Only)" at bounding box center [468, 81] width 232 height 20
paste input "PA/26180F"
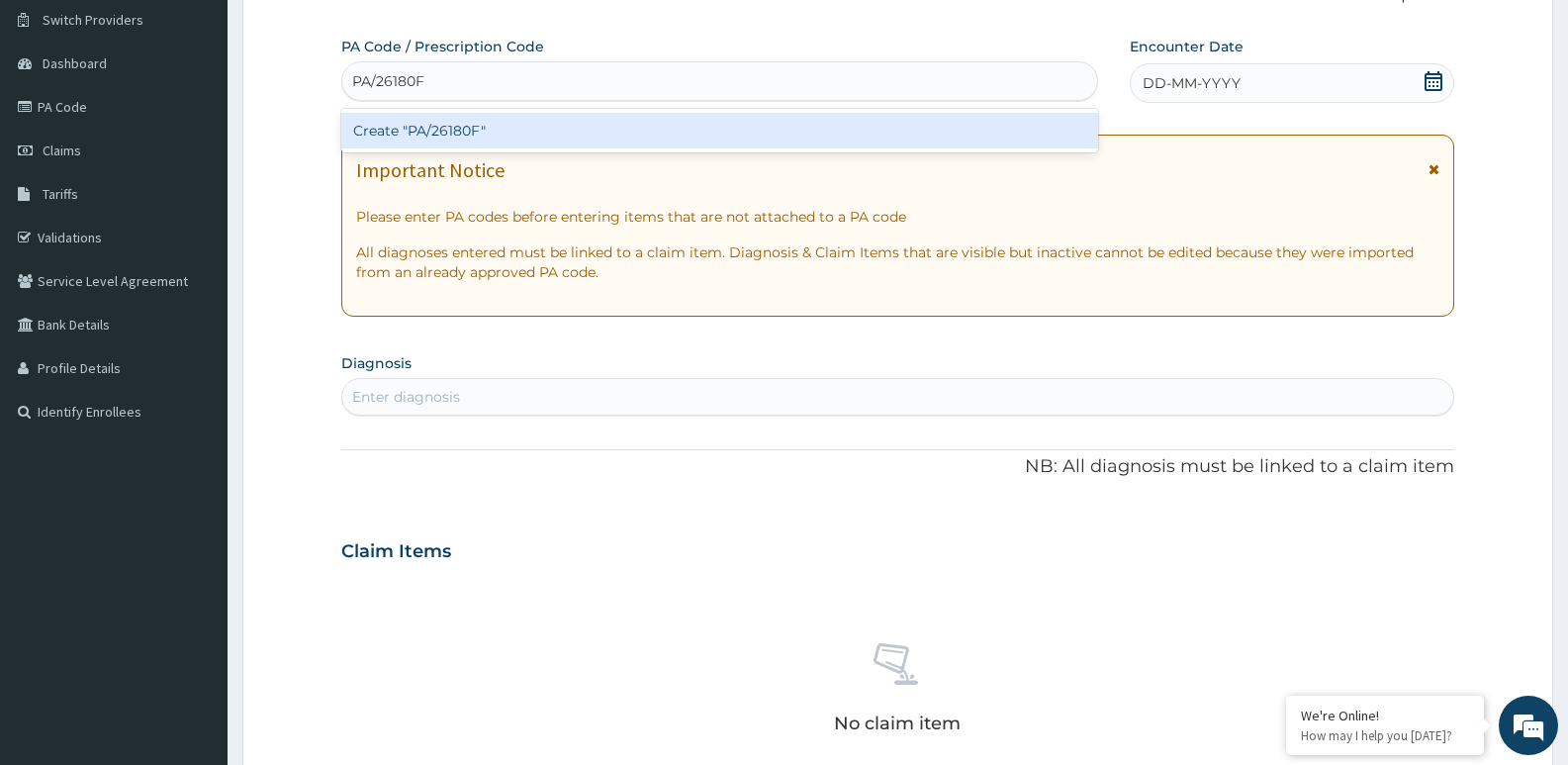
type input "PA/26180F"
click at [394, 124] on div "Create "PA/26180F"" at bounding box center [719, 131] width 757 height 36
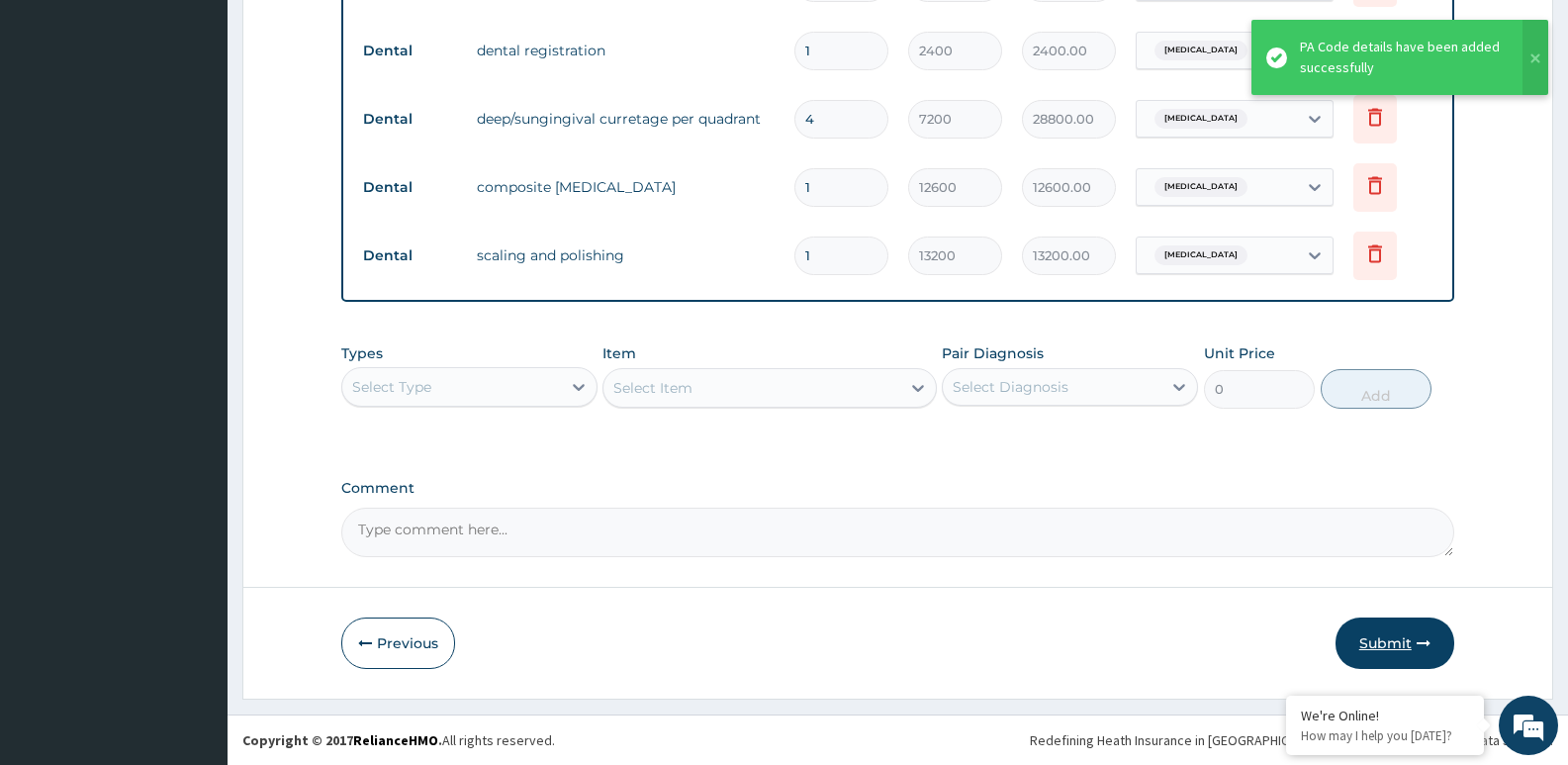
click at [1391, 646] on button "Submit" at bounding box center [1395, 643] width 119 height 52
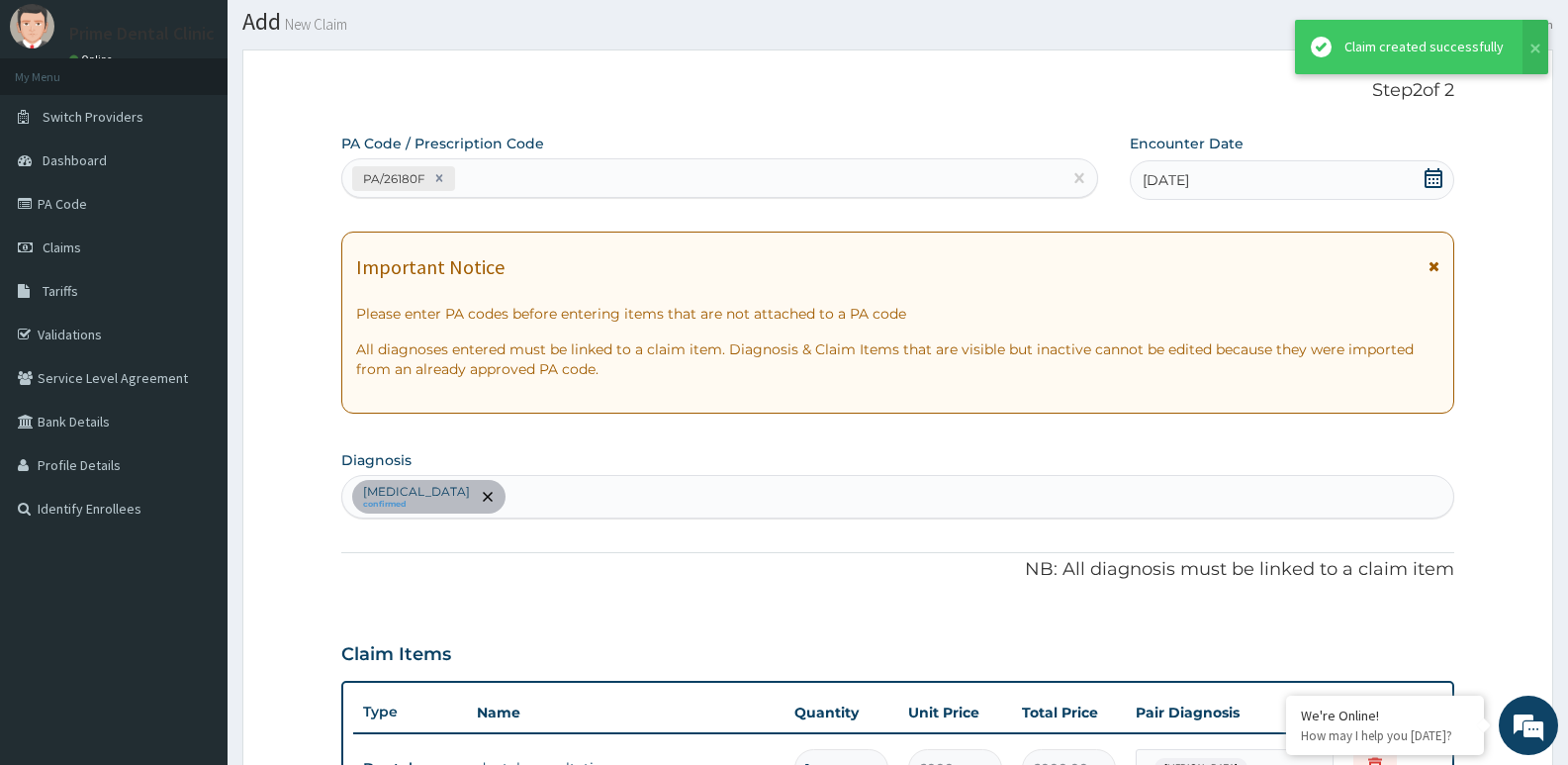
scroll to position [841, 0]
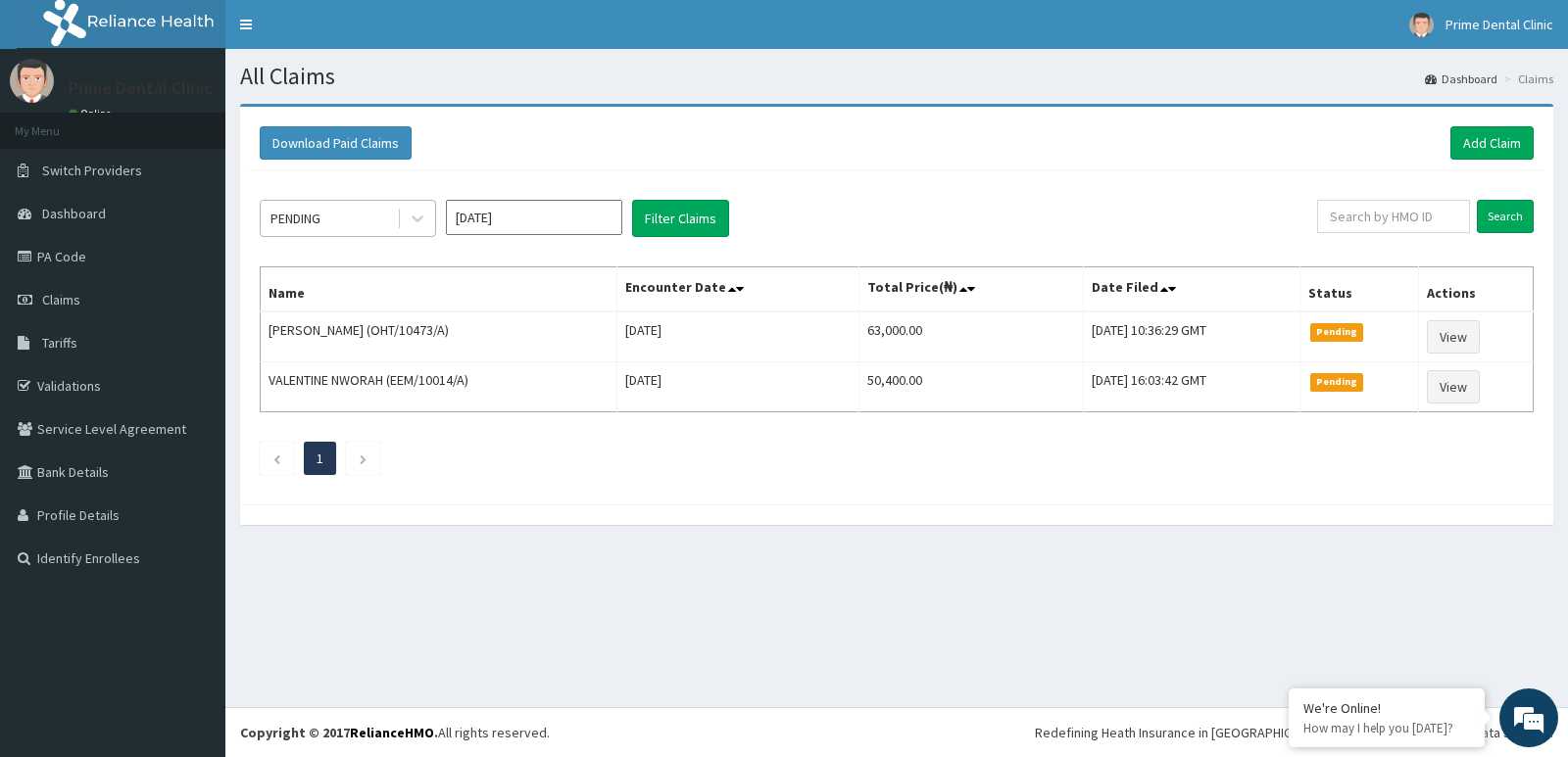
click at [359, 213] on div "PENDING" at bounding box center [329, 218] width 136 height 32
click at [615, 589] on div "All Claims Dashboard Claims Download Paid Claims Add Claim × Note you can only …" at bounding box center [896, 378] width 1342 height 658
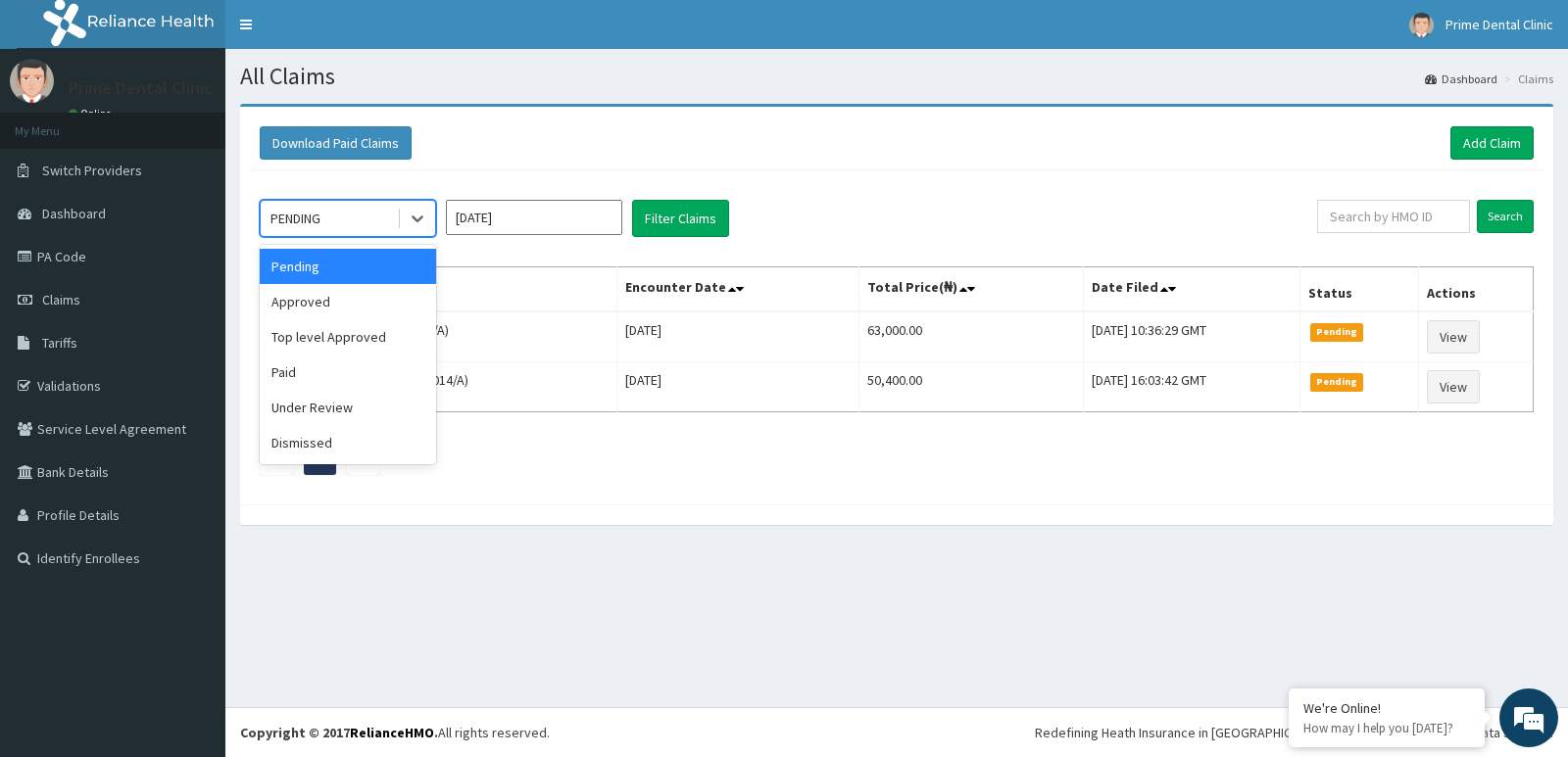
click at [378, 220] on div "PENDING" at bounding box center [329, 218] width 136 height 32
click at [365, 371] on div "Paid" at bounding box center [348, 372] width 177 height 36
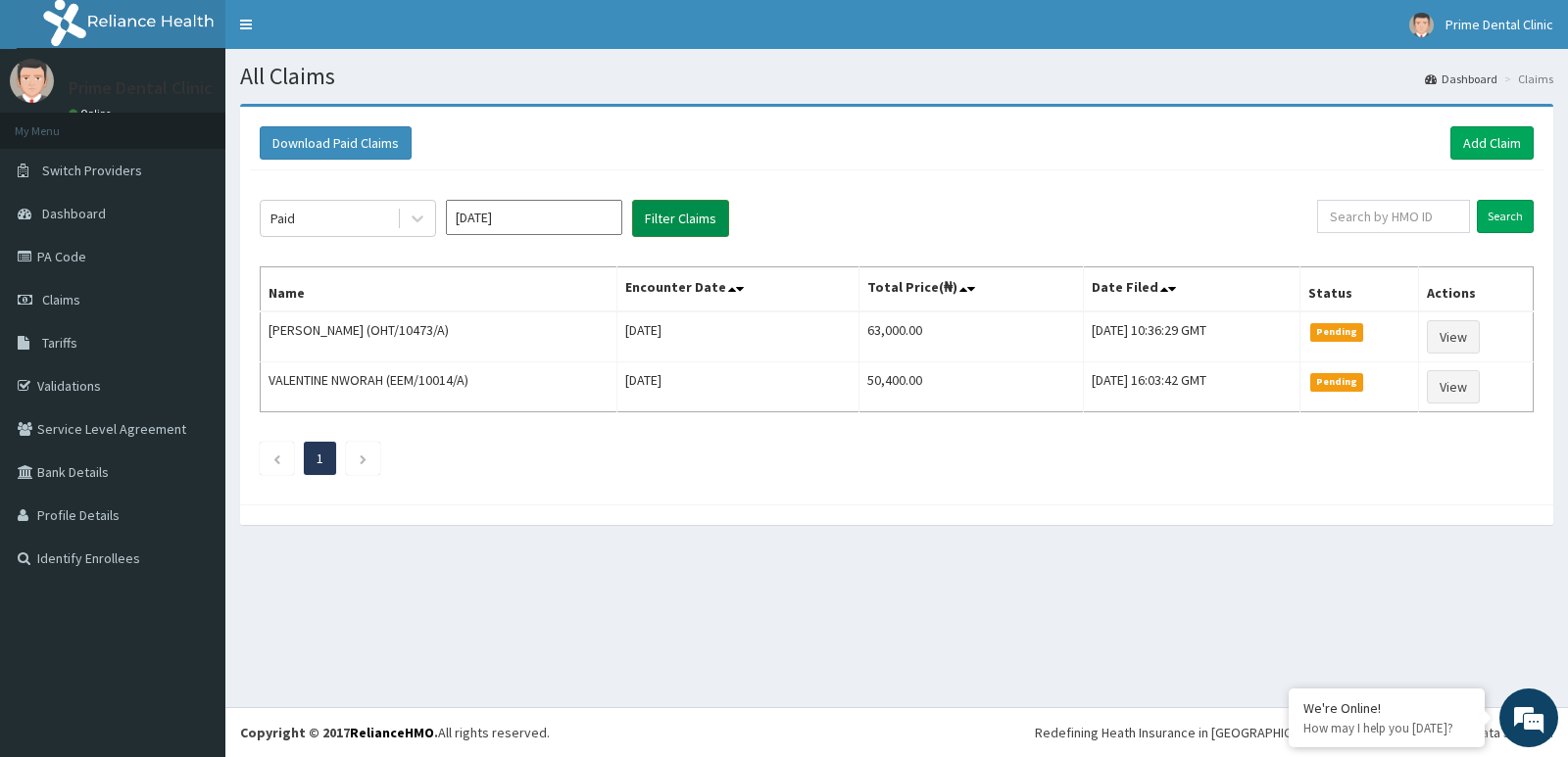
click at [685, 216] on button "Filter Claims" at bounding box center [680, 218] width 97 height 38
click at [692, 216] on button "Filter Claims" at bounding box center [680, 218] width 97 height 38
click at [531, 542] on div "Download Paid Claims Add Claim × Note you can only download claims within a max…" at bounding box center [896, 324] width 1342 height 441
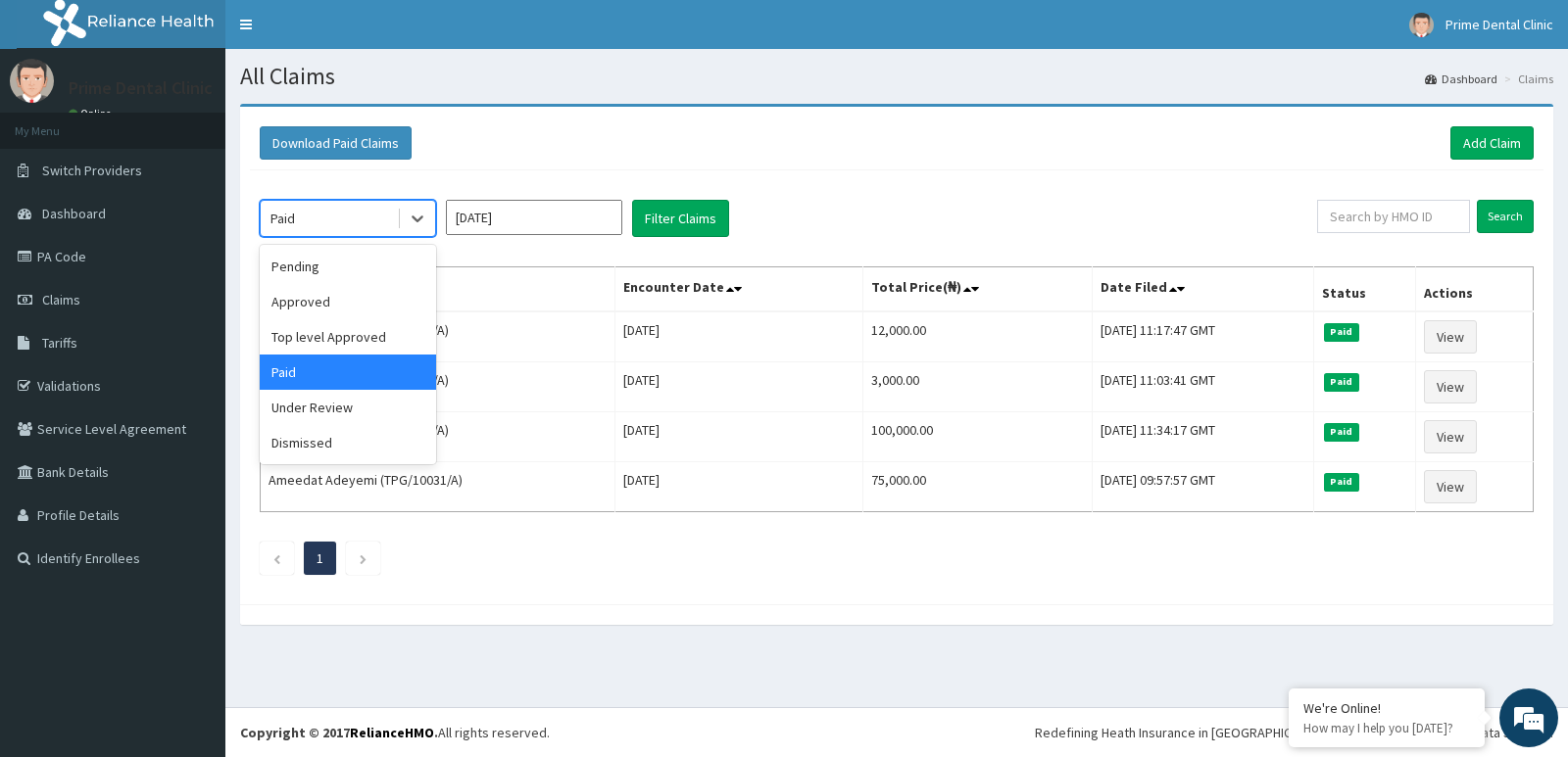
click at [382, 230] on div "Paid" at bounding box center [329, 218] width 136 height 32
click at [351, 418] on div "Under Review" at bounding box center [348, 408] width 177 height 36
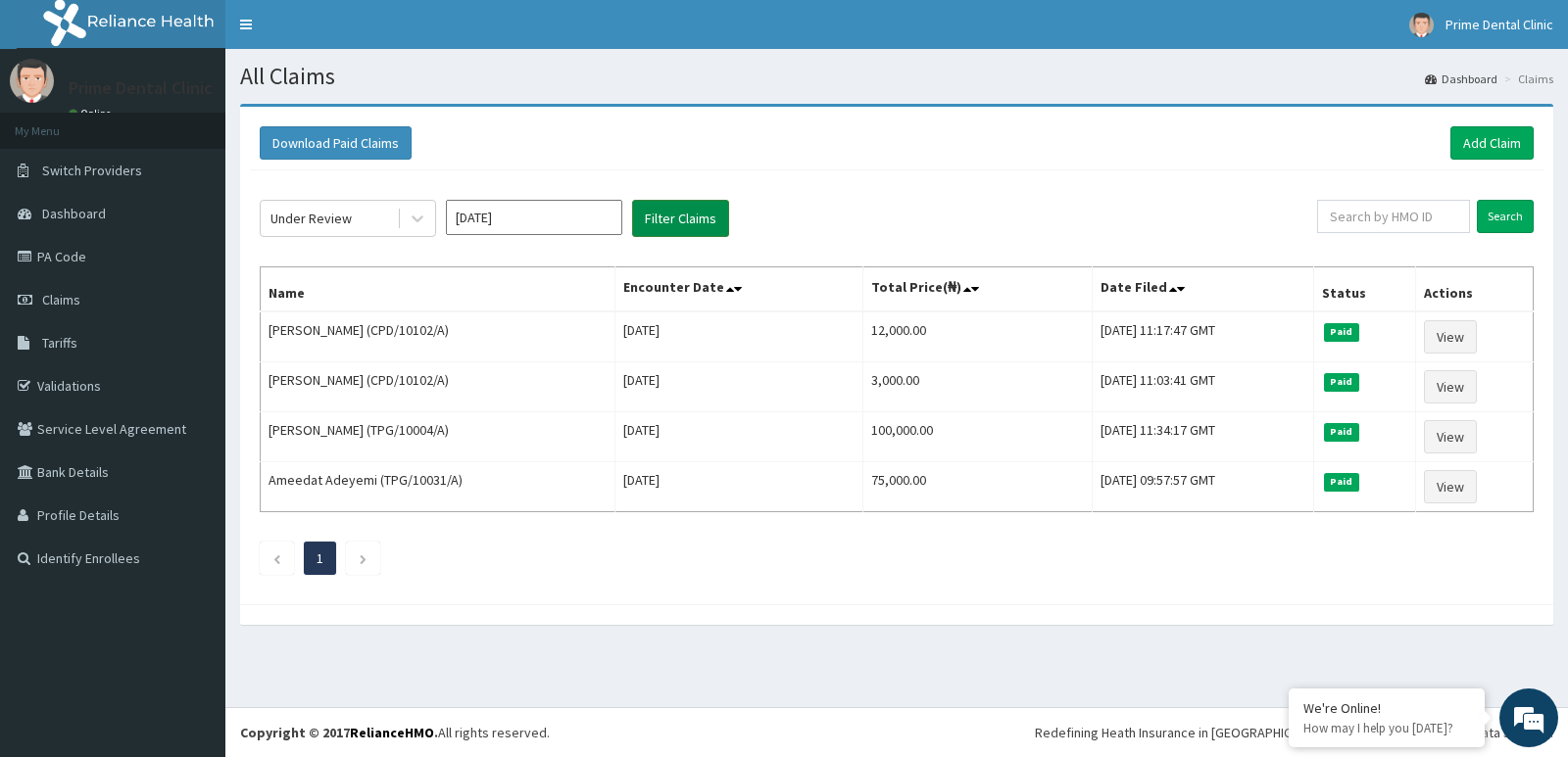
click at [658, 228] on button "Filter Claims" at bounding box center [680, 218] width 97 height 38
click at [661, 224] on button "Filter Claims" at bounding box center [680, 218] width 97 height 38
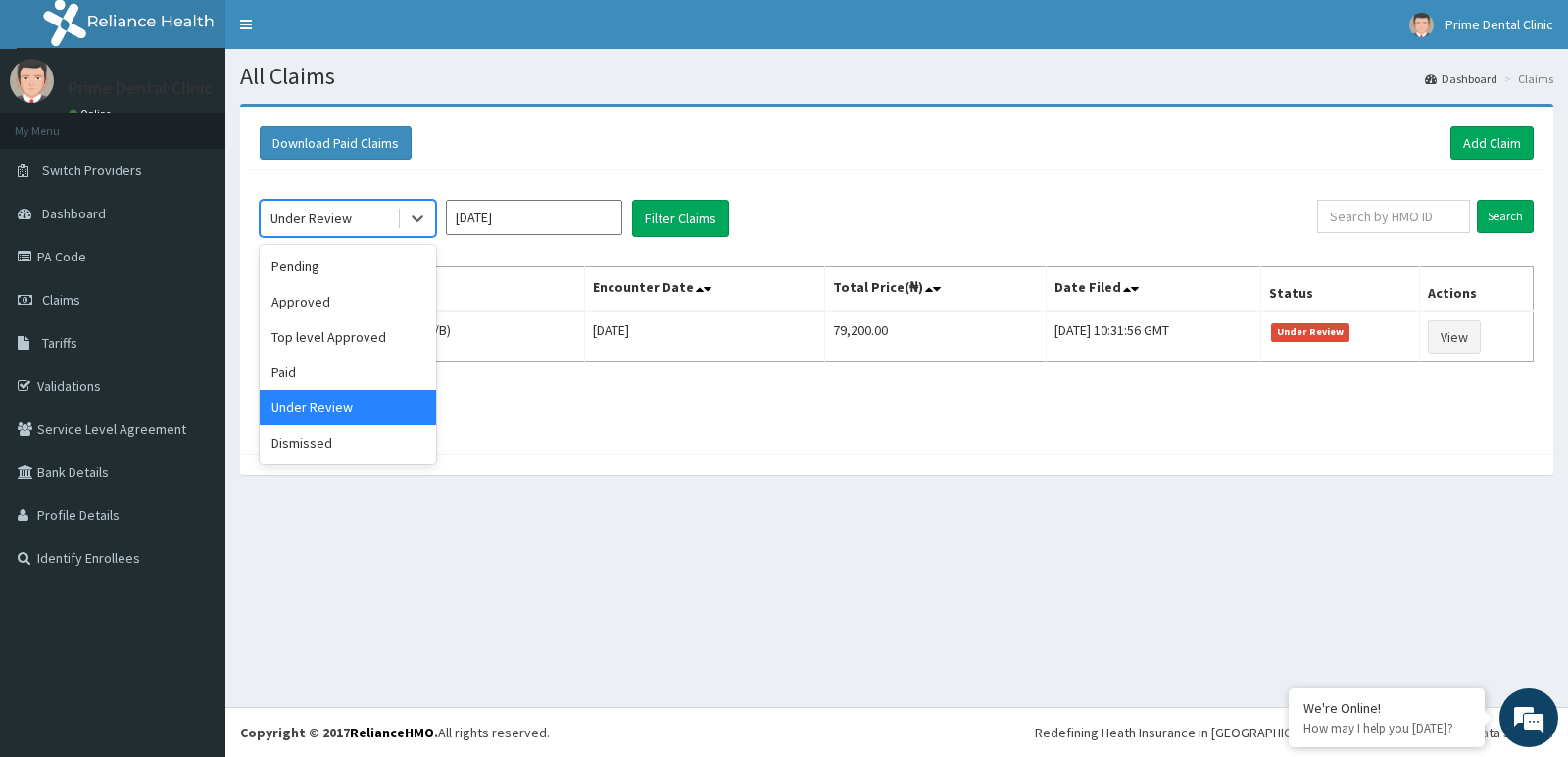
click at [385, 218] on div "Under Review" at bounding box center [329, 218] width 136 height 32
click at [347, 338] on div "Top level Approved" at bounding box center [348, 337] width 177 height 36
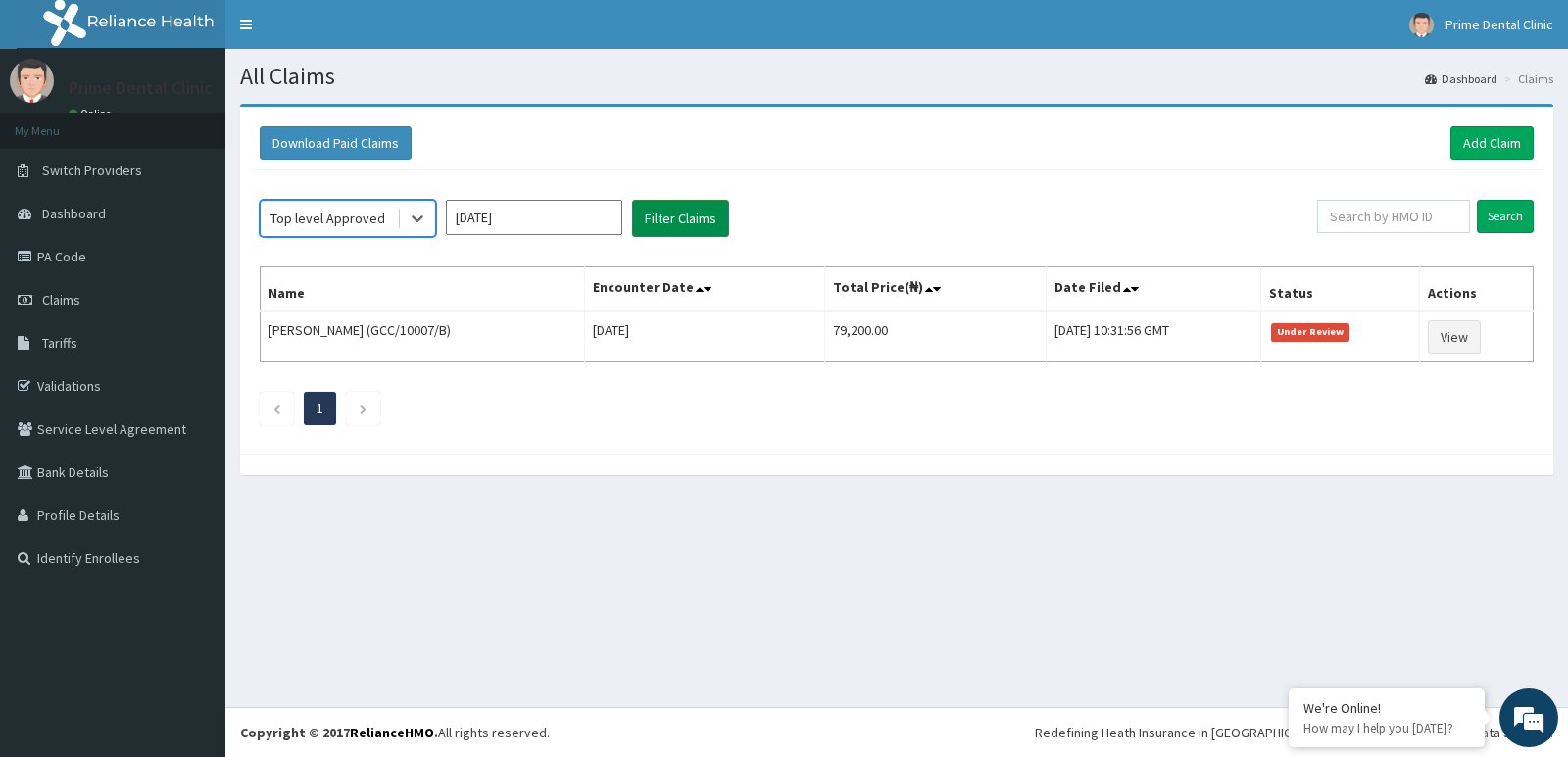
click at [666, 222] on button "Filter Claims" at bounding box center [680, 218] width 97 height 38
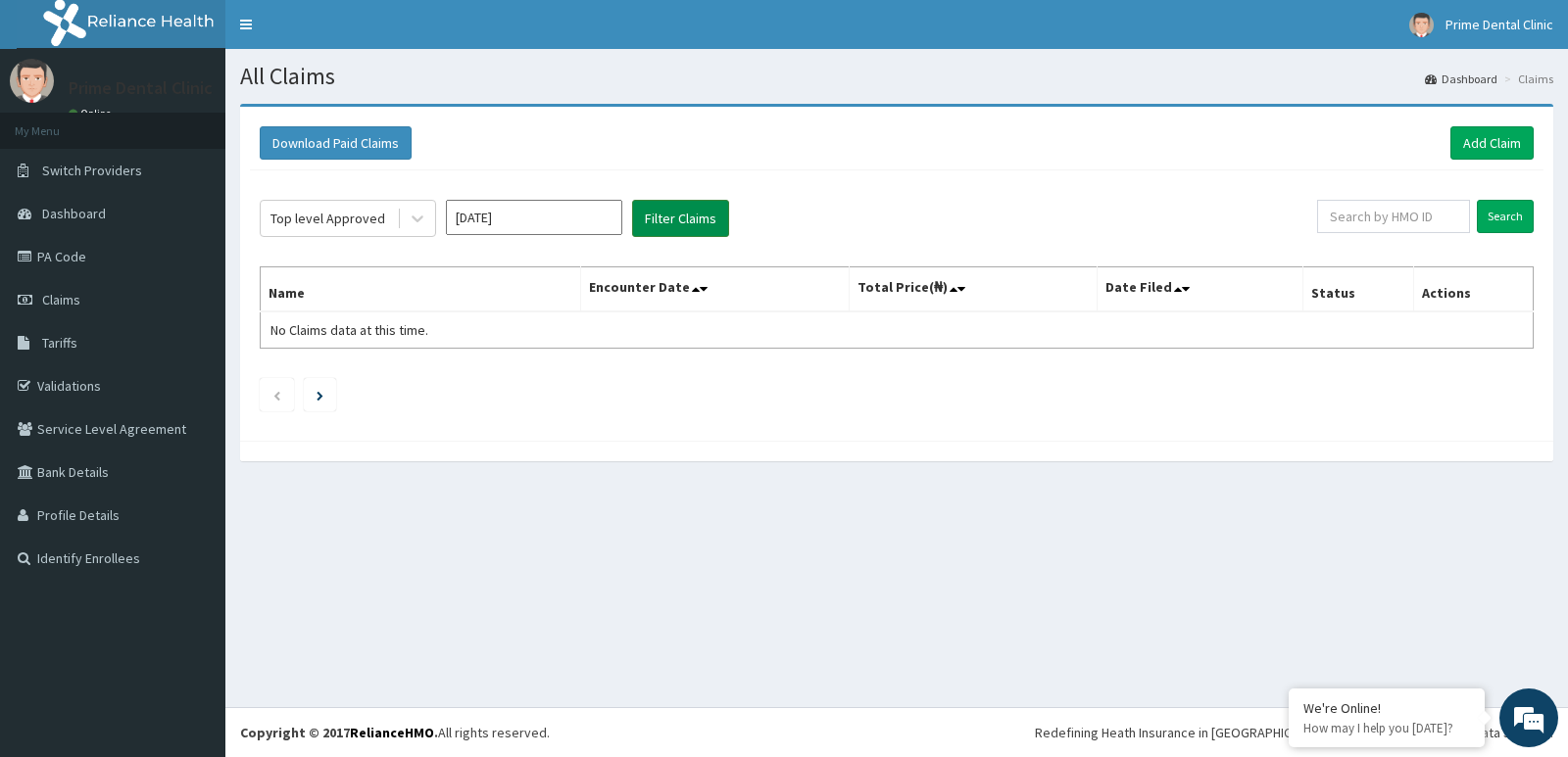
click at [666, 222] on button "Filter Claims" at bounding box center [680, 218] width 97 height 38
click at [368, 223] on div "Top level Approved" at bounding box center [328, 218] width 115 height 20
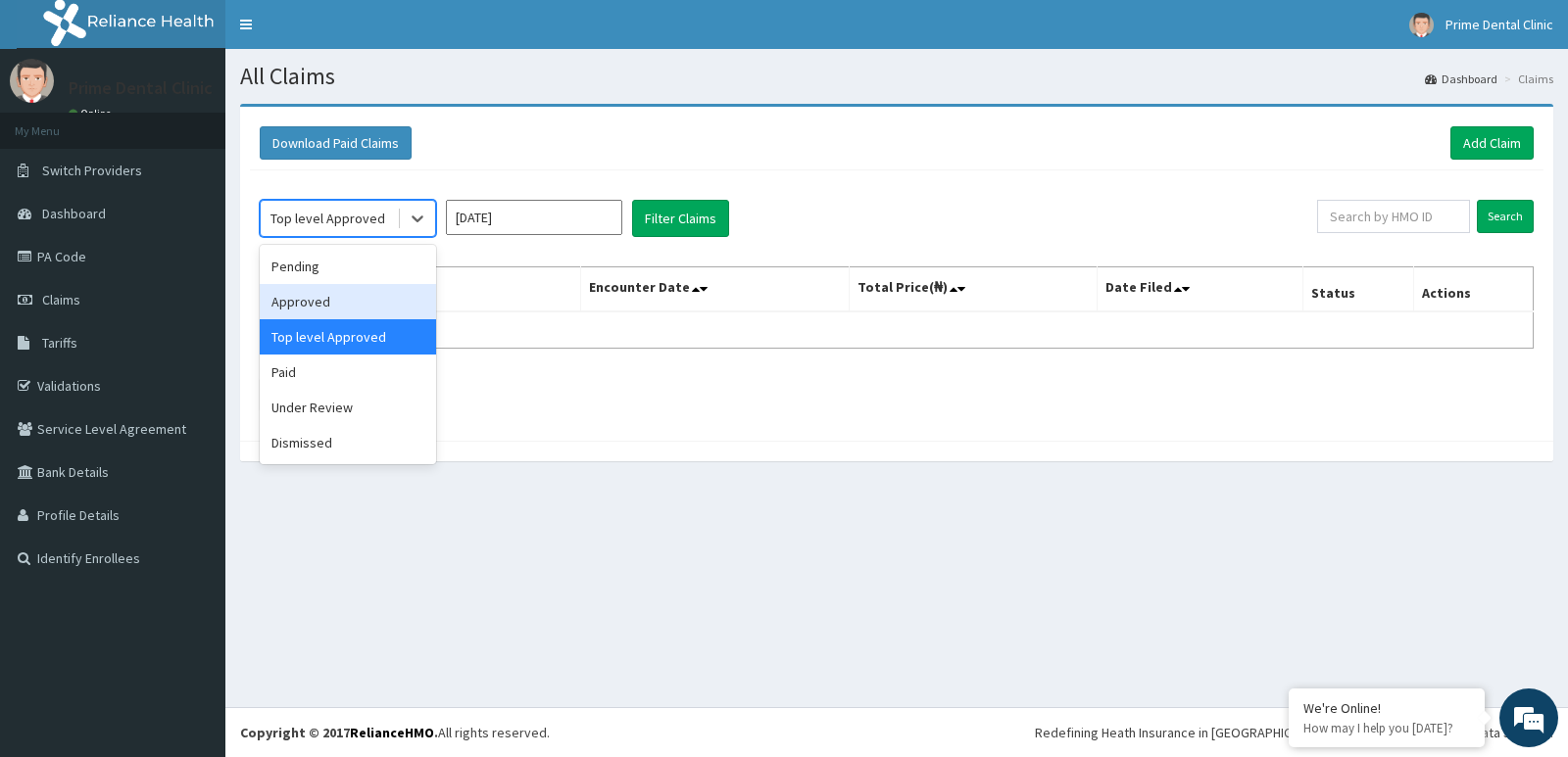
click at [353, 293] on div "Approved" at bounding box center [348, 302] width 177 height 36
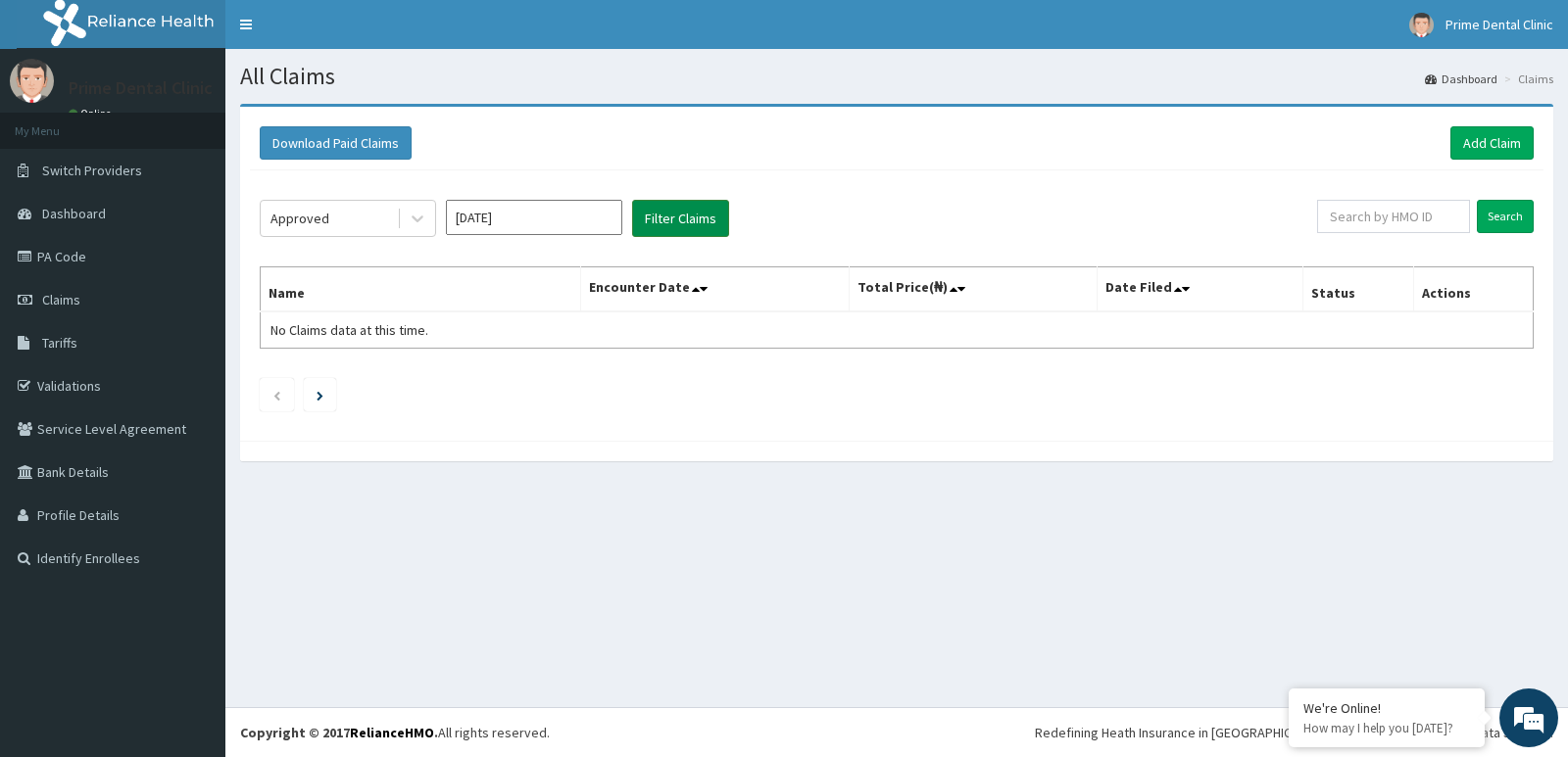
click at [671, 216] on button "Filter Claims" at bounding box center [680, 218] width 97 height 38
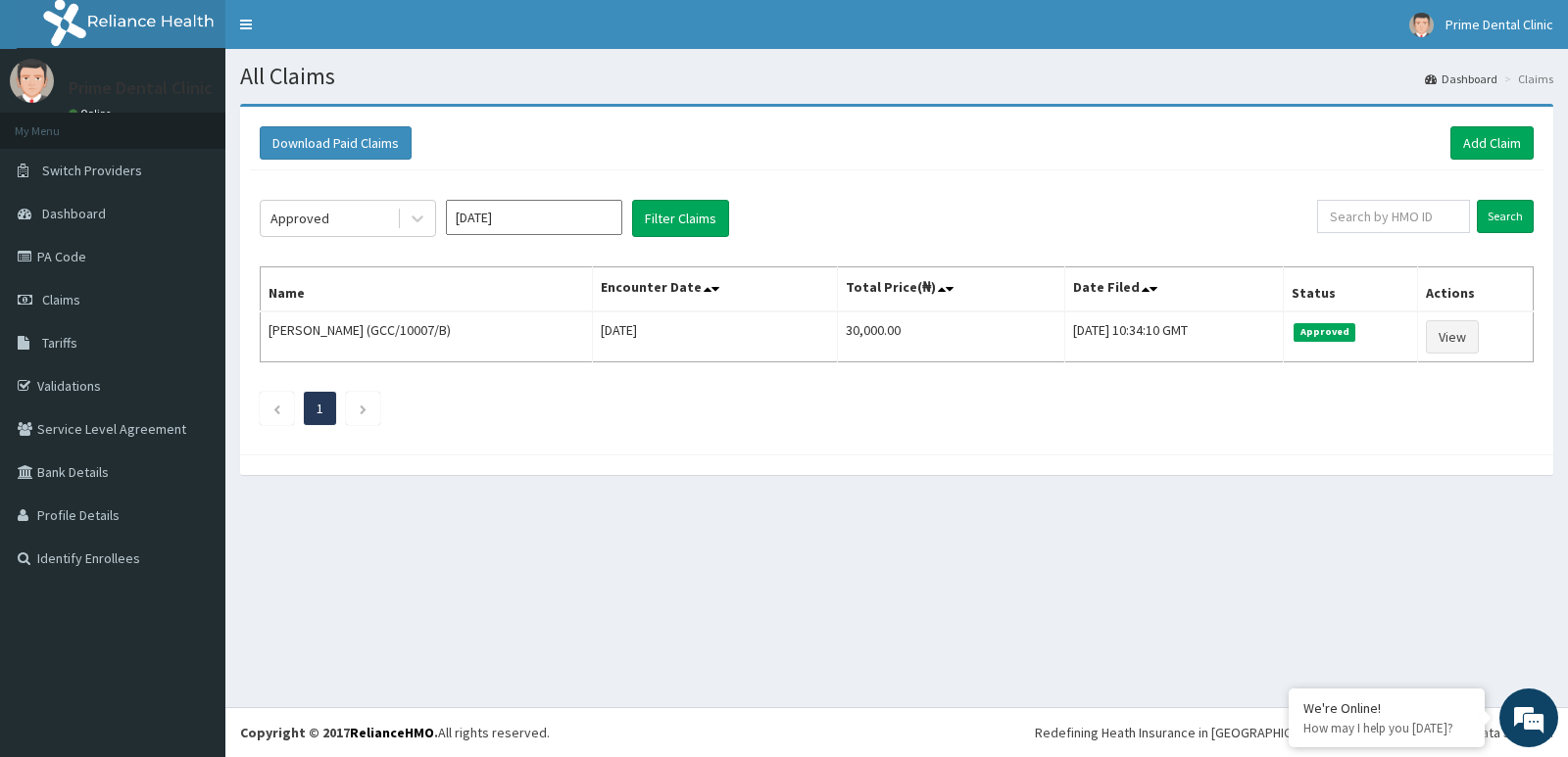
click at [539, 556] on div "All Claims Dashboard Claims Download Paid Claims Add Claim × Note you can only …" at bounding box center [896, 378] width 1342 height 658
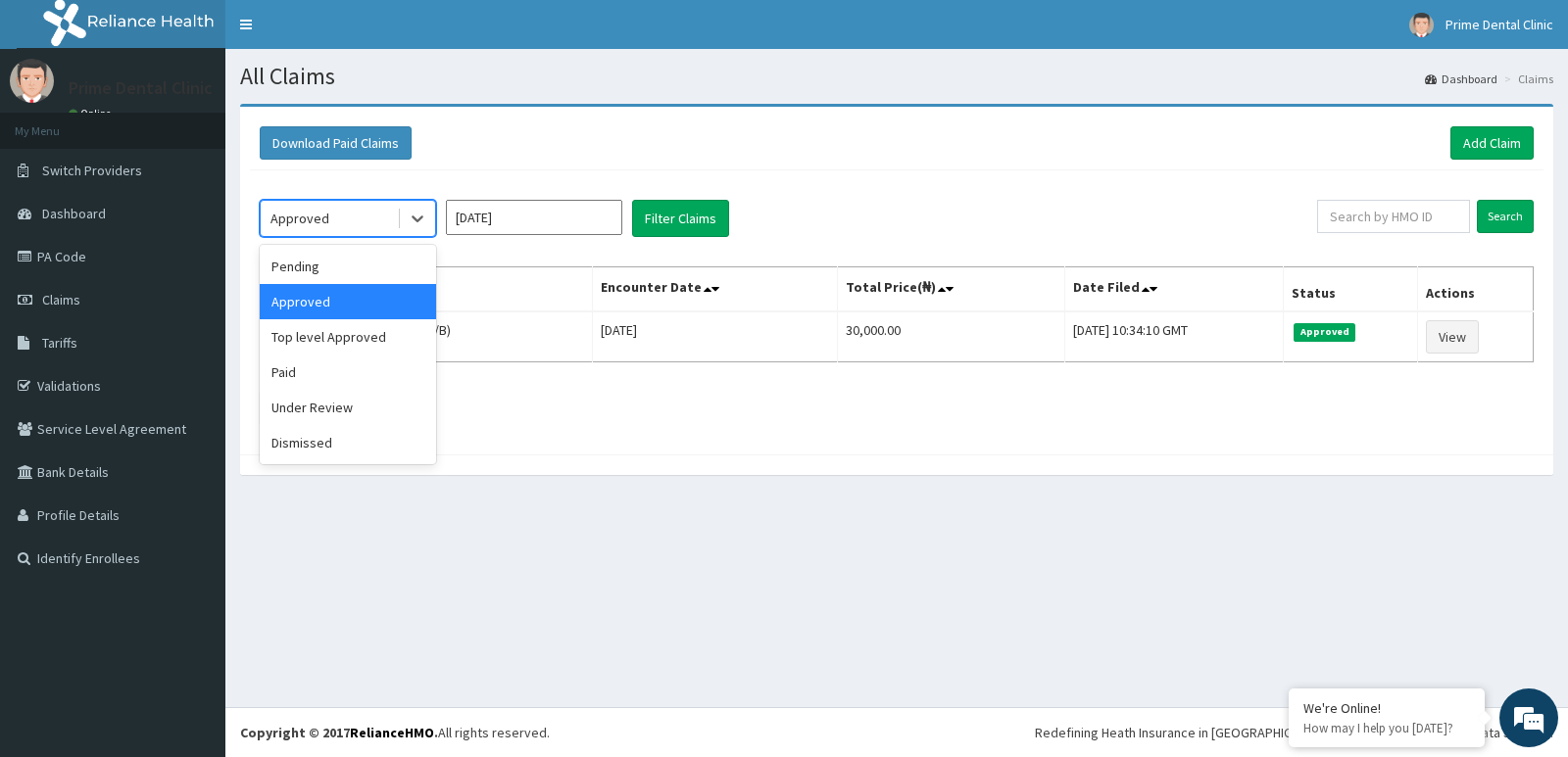
click at [353, 216] on div "Approved" at bounding box center [329, 218] width 136 height 32
click at [373, 267] on div "Pending" at bounding box center [348, 266] width 177 height 36
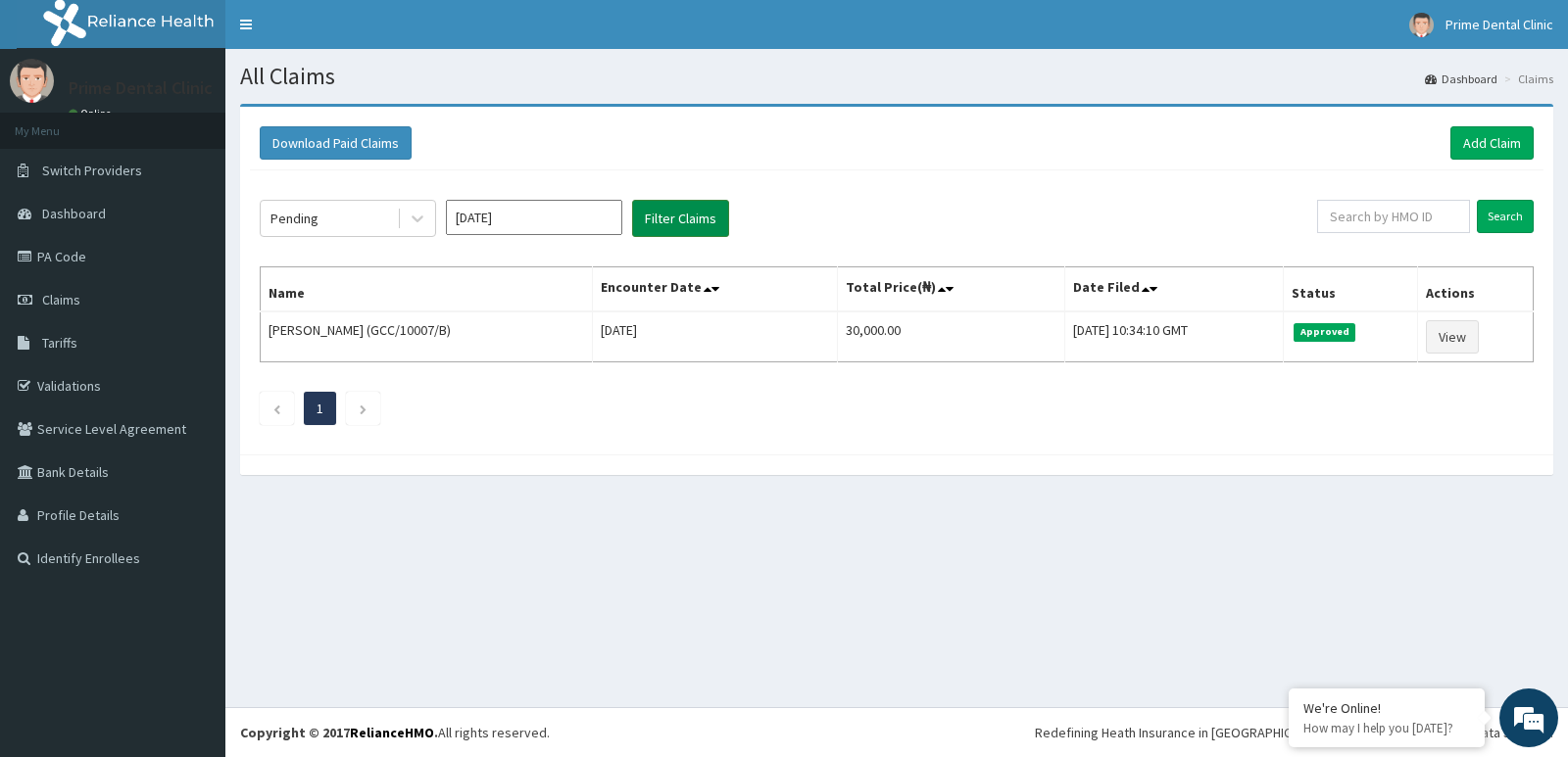
click at [666, 219] on button "Filter Claims" at bounding box center [680, 218] width 97 height 38
